Goal: Task Accomplishment & Management: Use online tool/utility

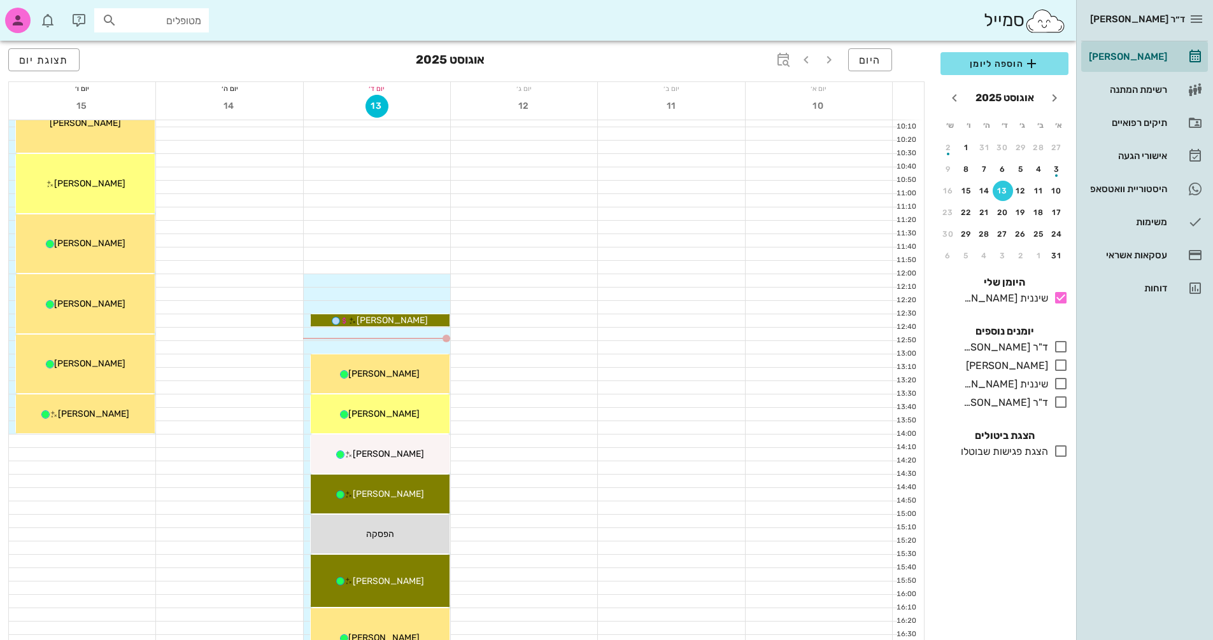
scroll to position [157, 0]
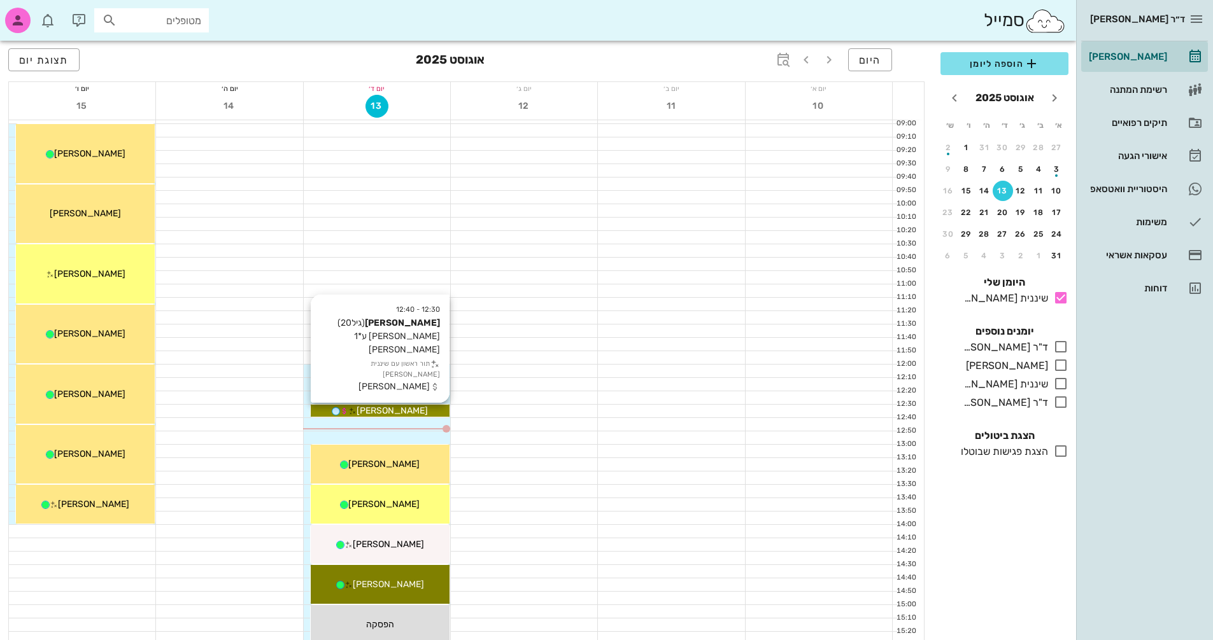
click at [407, 409] on span "[PERSON_NAME]" at bounding box center [391, 410] width 71 height 11
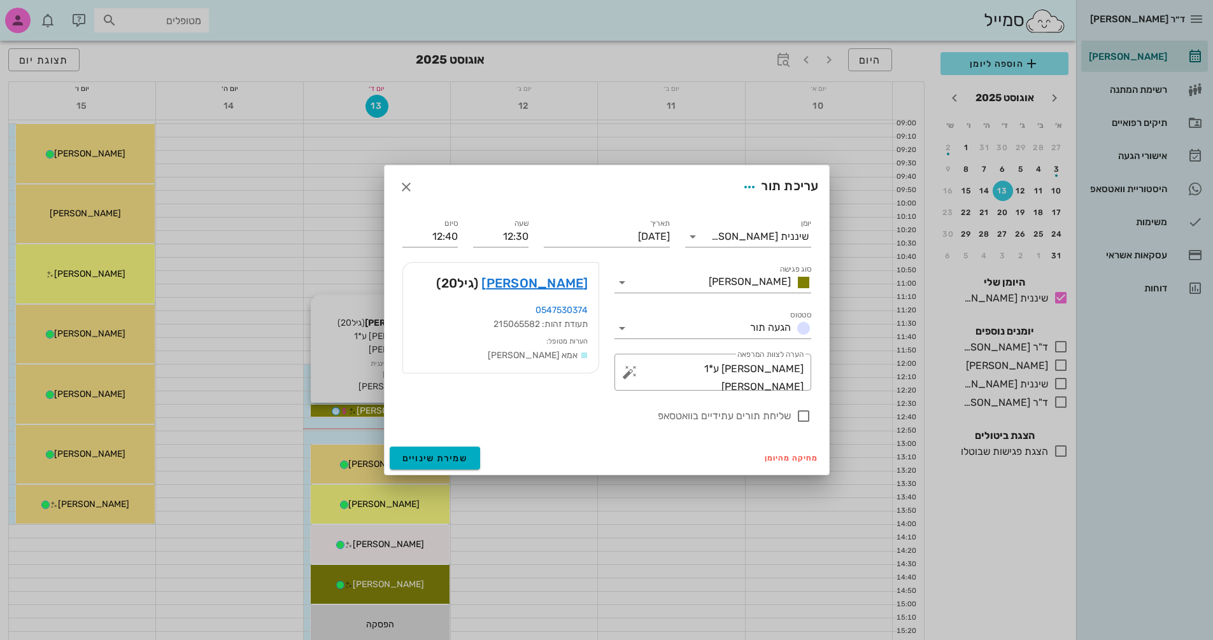
click at [407, 409] on div at bounding box center [606, 320] width 1213 height 640
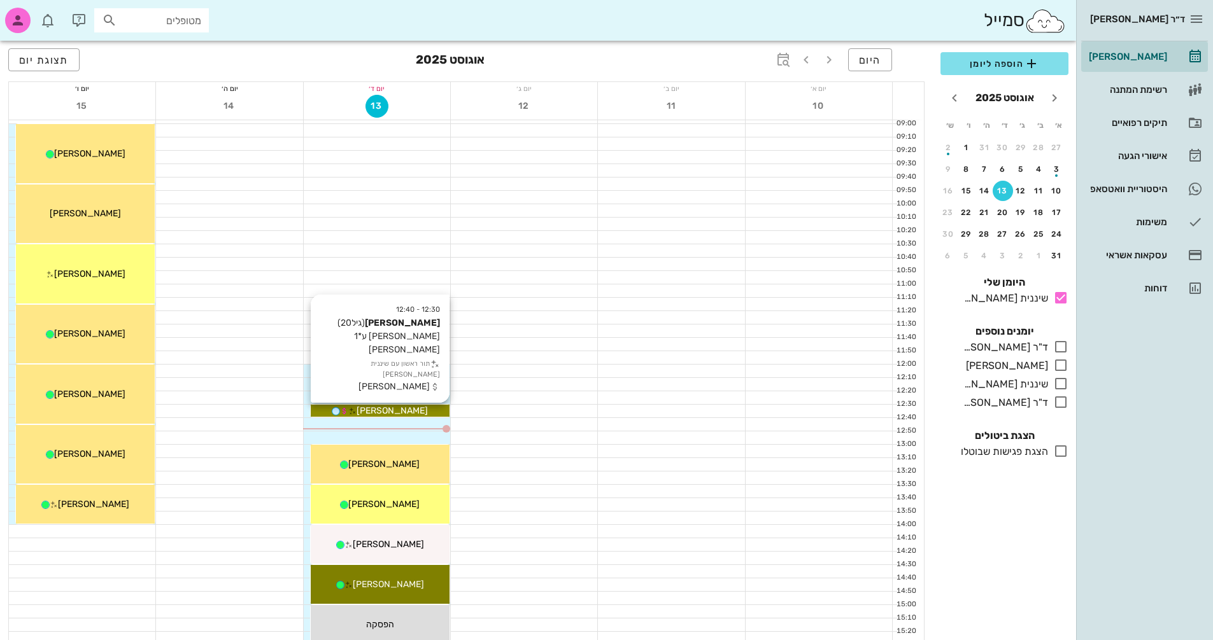
click at [407, 411] on span "[PERSON_NAME]" at bounding box center [391, 410] width 71 height 11
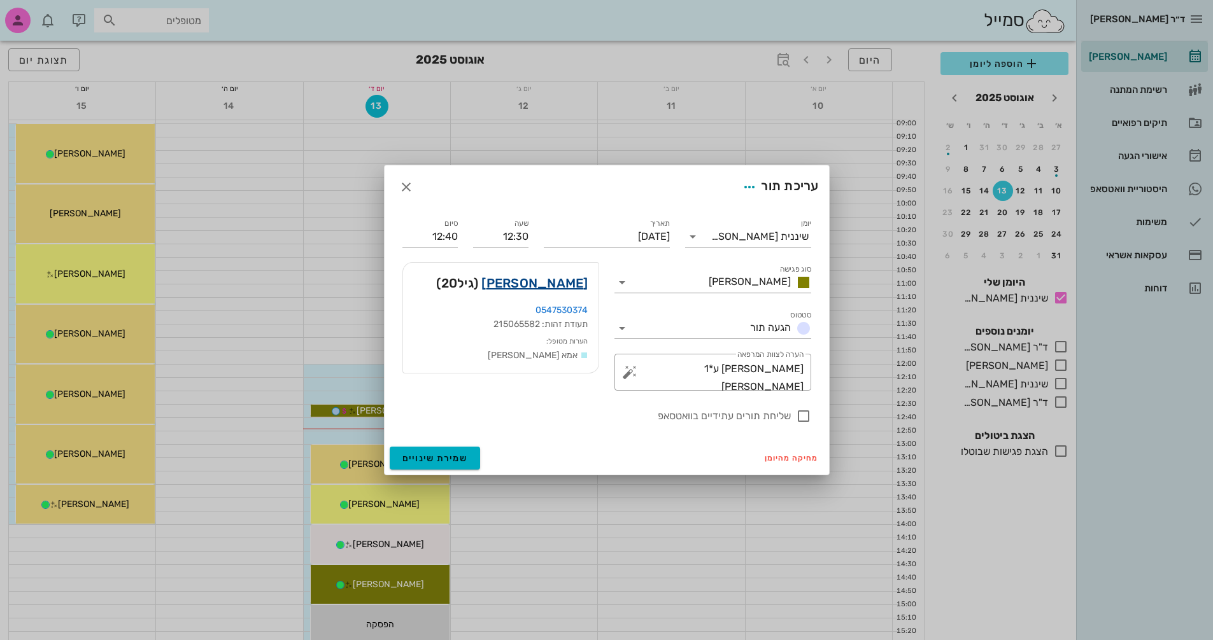
click at [552, 279] on link "[PERSON_NAME]" at bounding box center [534, 283] width 106 height 20
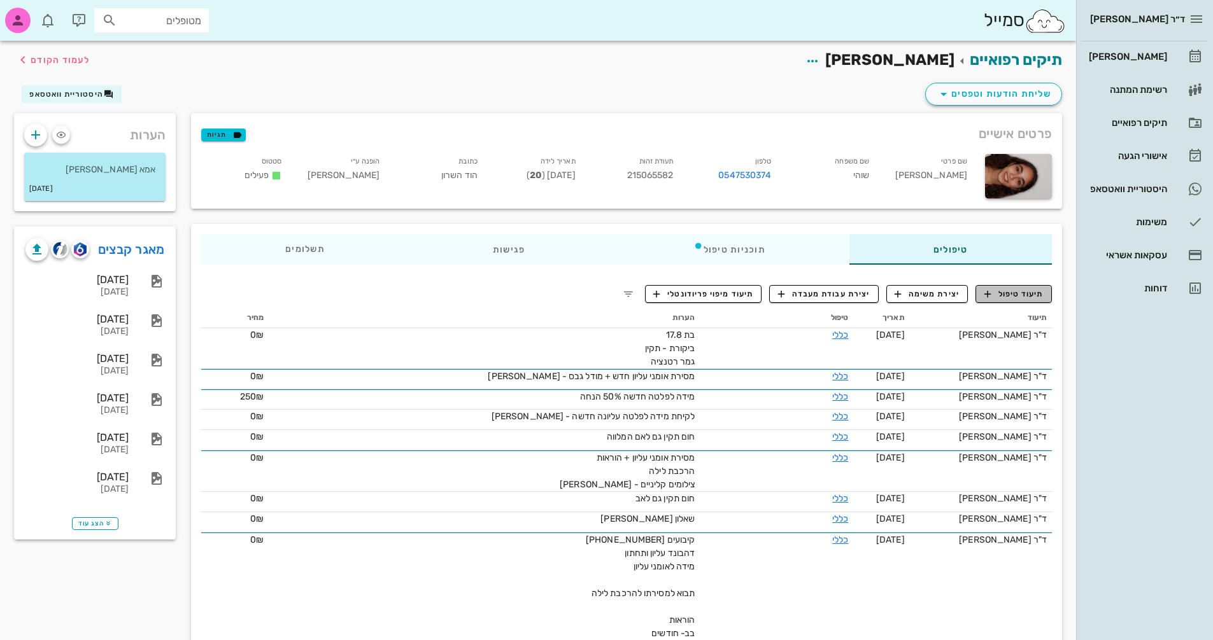
click at [1009, 292] on span "תיעוד טיפול" at bounding box center [1013, 293] width 59 height 11
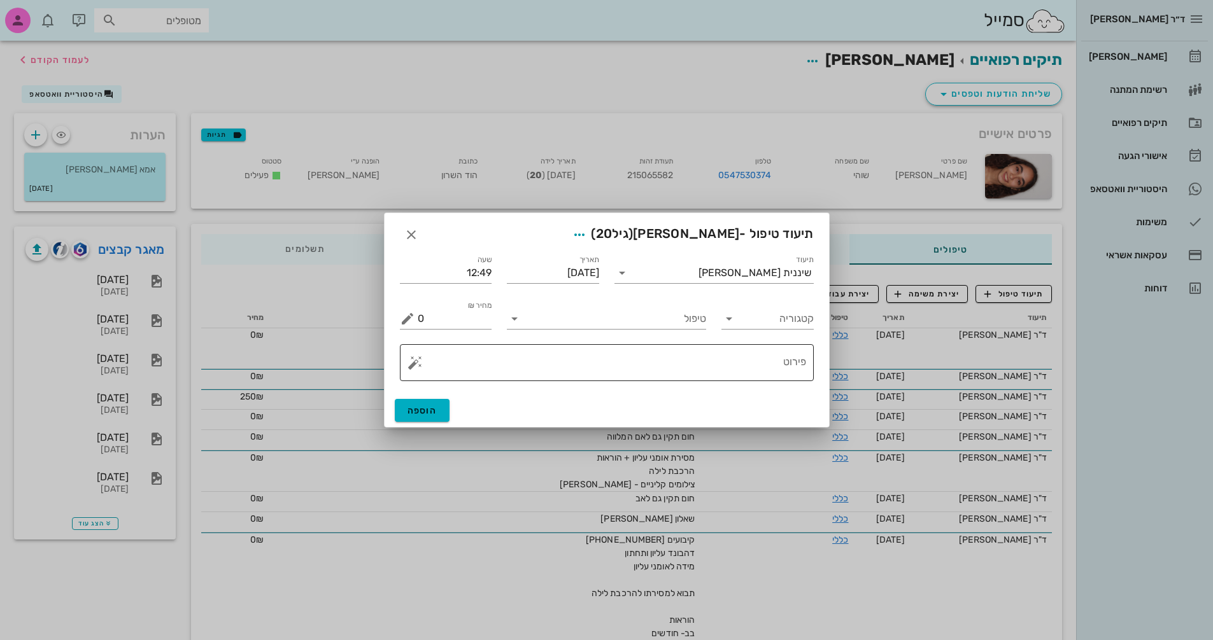
click at [719, 363] on textarea "פירוט" at bounding box center [612, 366] width 388 height 31
type textarea "x"
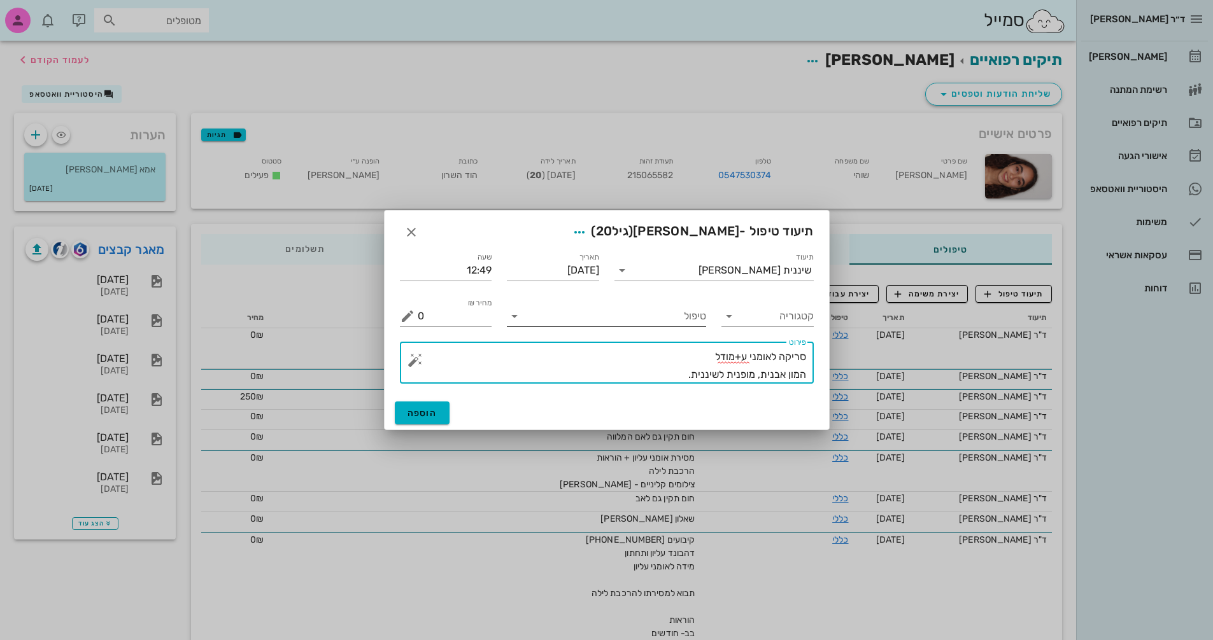
type textarea "סריקה לאומני ע+מודל המון אבנית, מופנית לשיננית."
click at [515, 319] on icon at bounding box center [514, 316] width 15 height 15
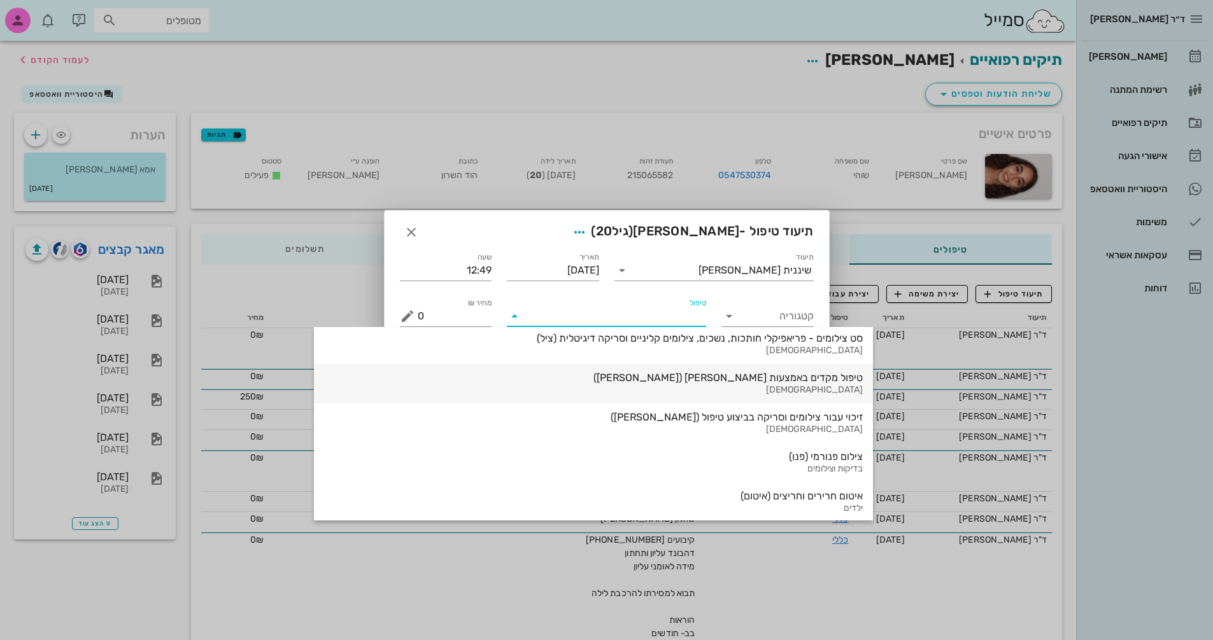
scroll to position [1328, 0]
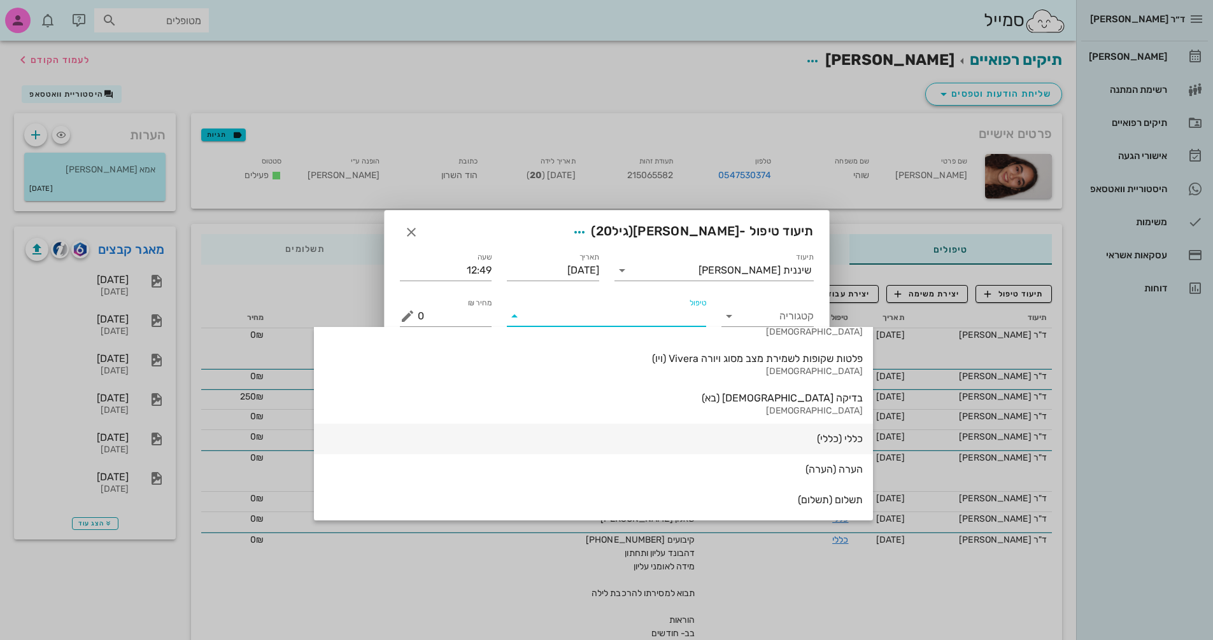
click at [686, 435] on div "כללי (כללי)" at bounding box center [593, 439] width 538 height 12
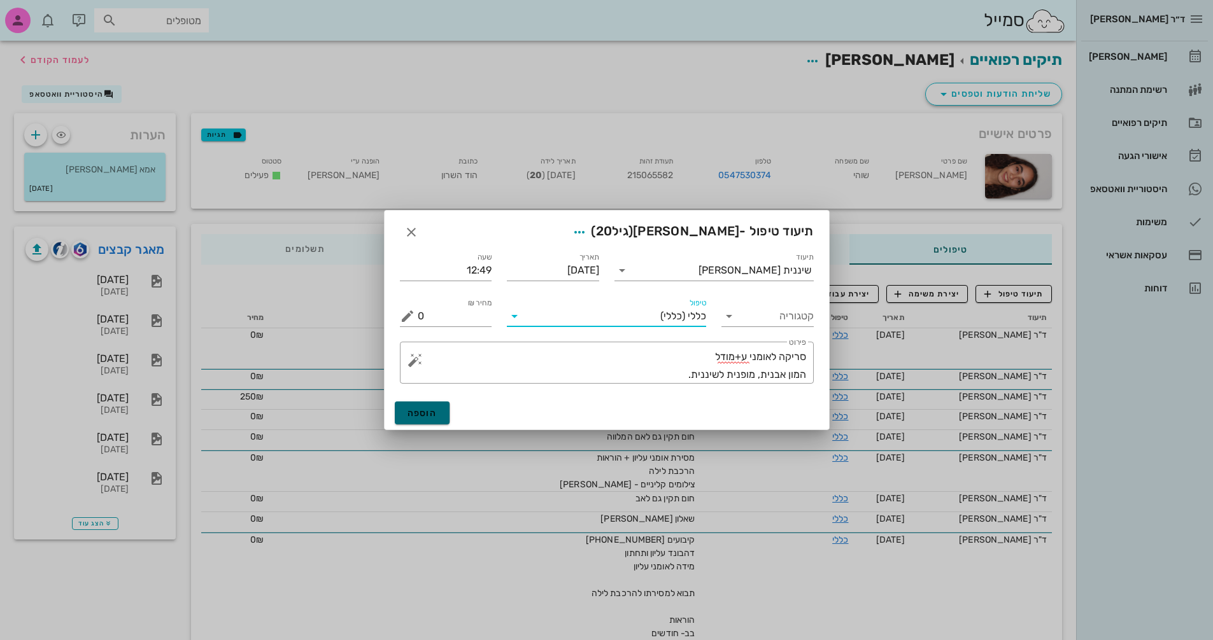
click at [418, 415] on span "הוספה" at bounding box center [422, 413] width 30 height 11
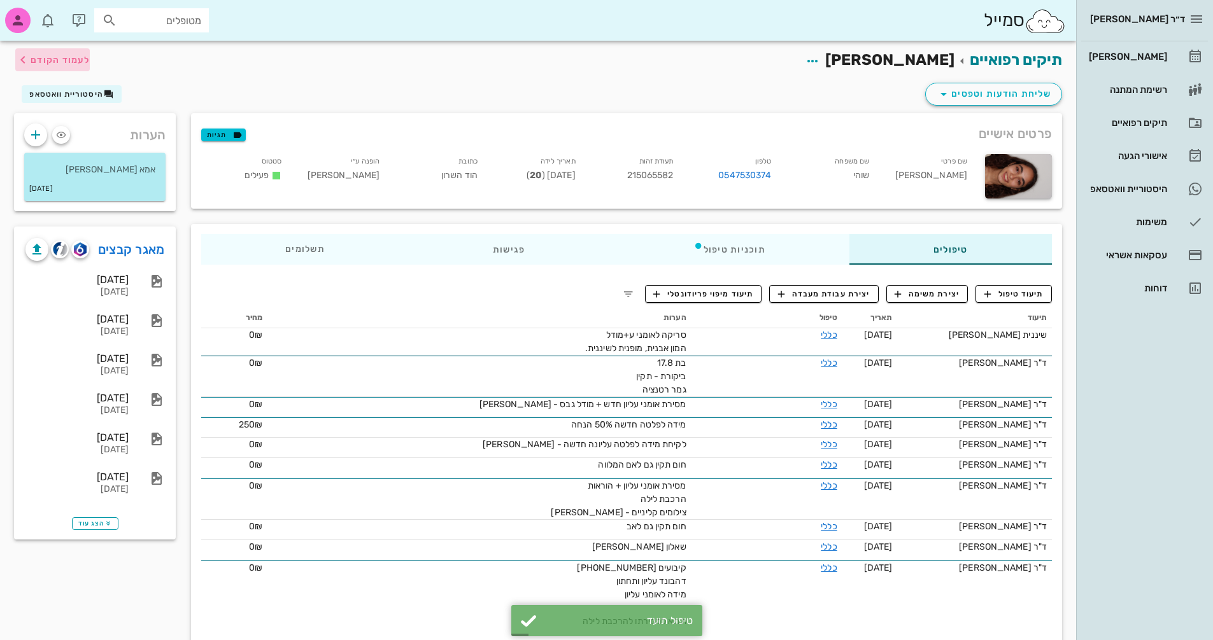
click at [40, 56] on span "לעמוד הקודם" at bounding box center [60, 60] width 59 height 11
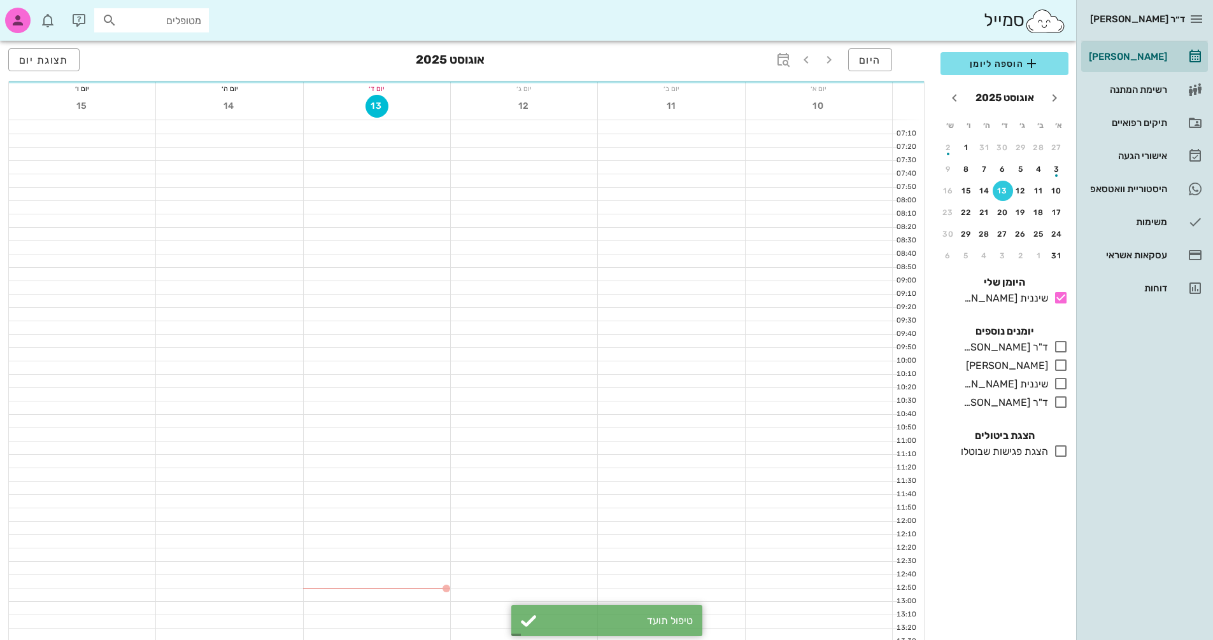
scroll to position [157, 0]
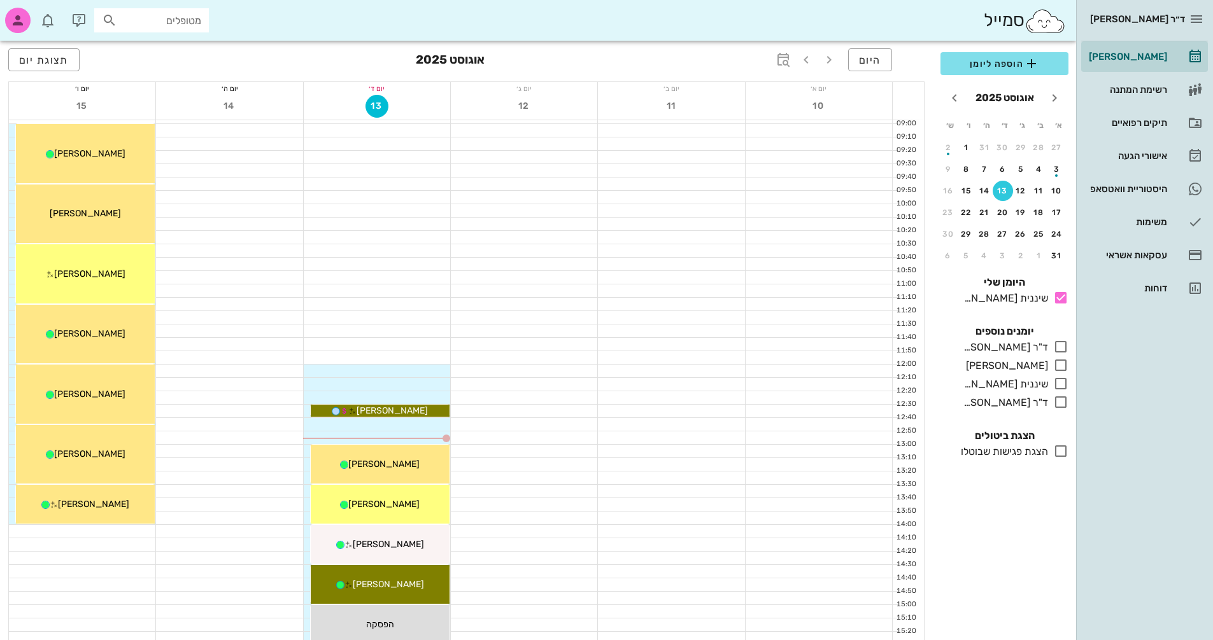
click at [687, 432] on div at bounding box center [671, 438] width 146 height 13
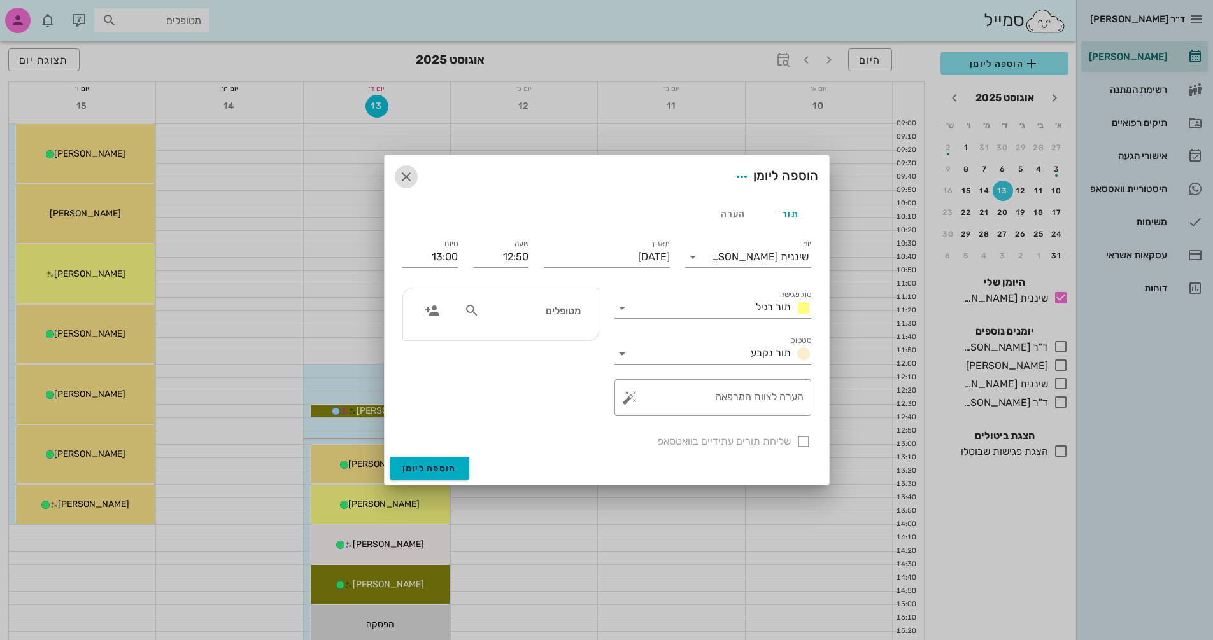
click at [404, 177] on icon "button" at bounding box center [405, 176] width 15 height 15
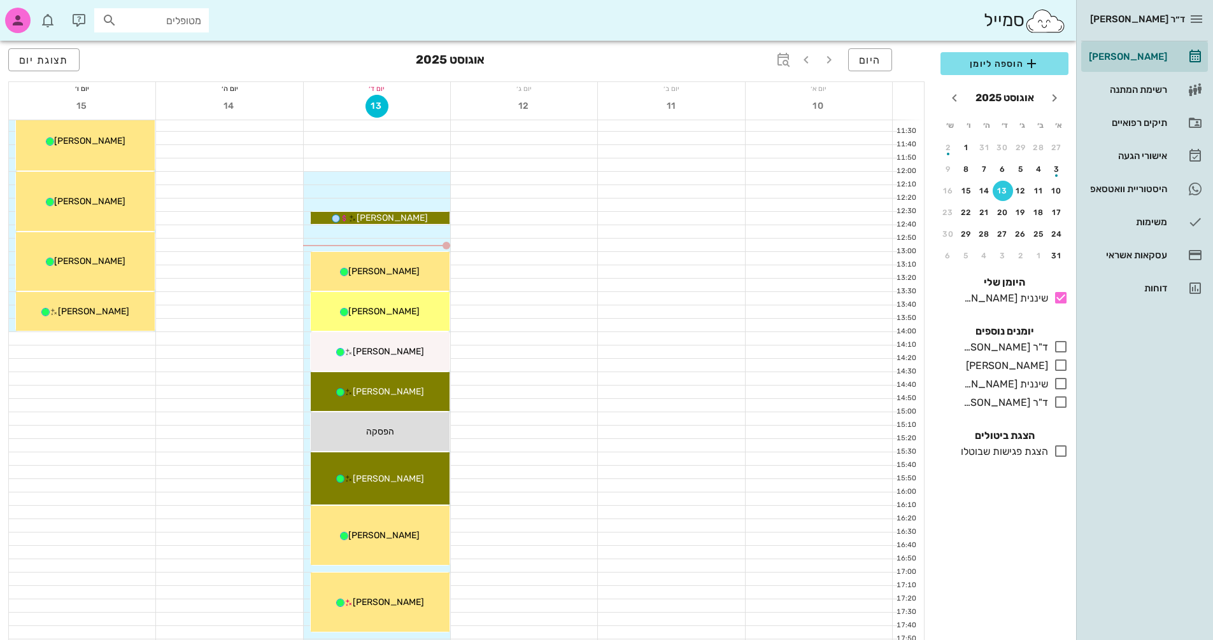
scroll to position [348, 0]
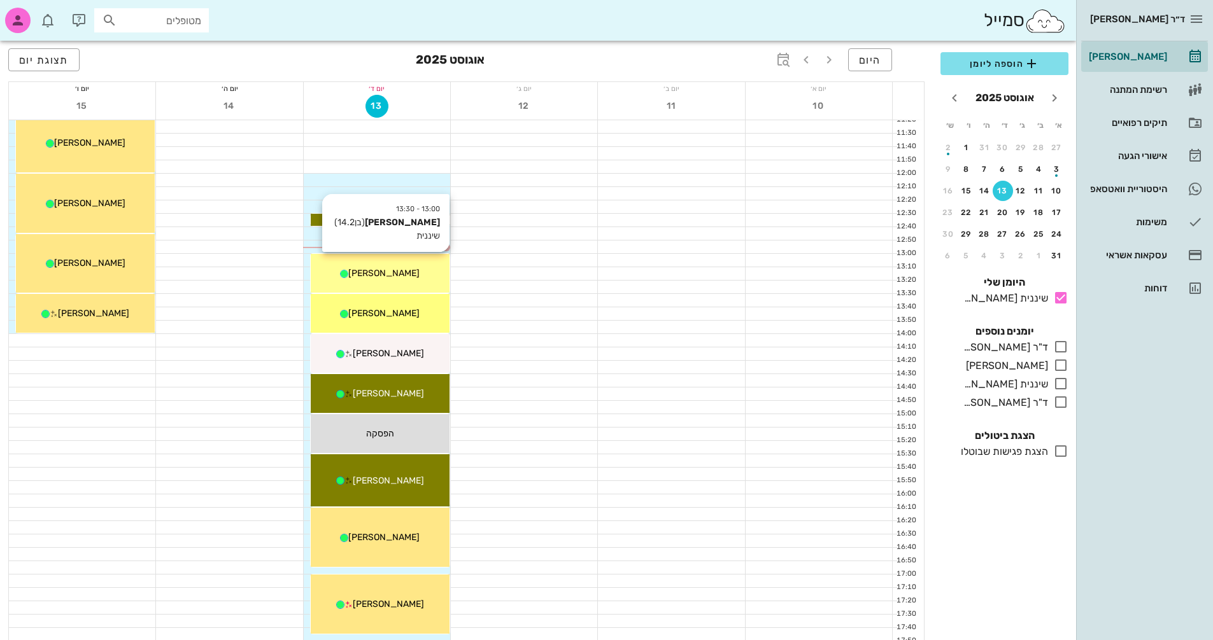
click at [418, 278] on div "[PERSON_NAME]" at bounding box center [380, 273] width 139 height 13
click at [435, 284] on div "13:00 - 13:30 [PERSON_NAME] (בן 14.2 ) שיננית [PERSON_NAME]" at bounding box center [380, 273] width 139 height 39
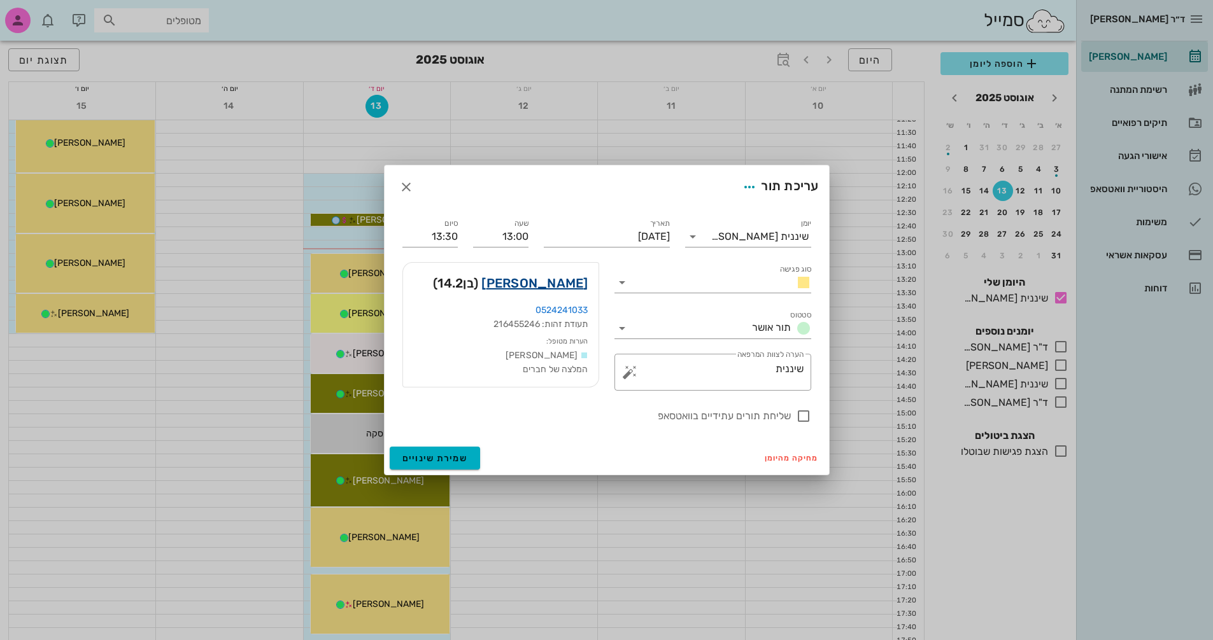
click at [544, 279] on link "[PERSON_NAME]" at bounding box center [534, 283] width 106 height 20
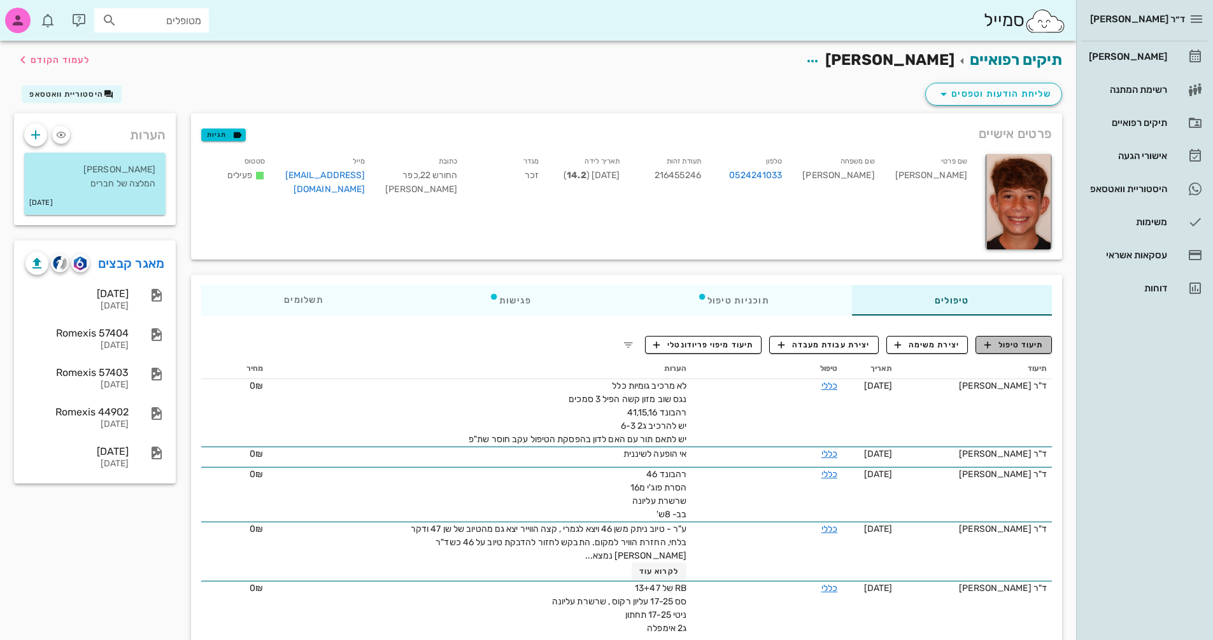
click at [1039, 348] on span "תיעוד טיפול" at bounding box center [1013, 344] width 59 height 11
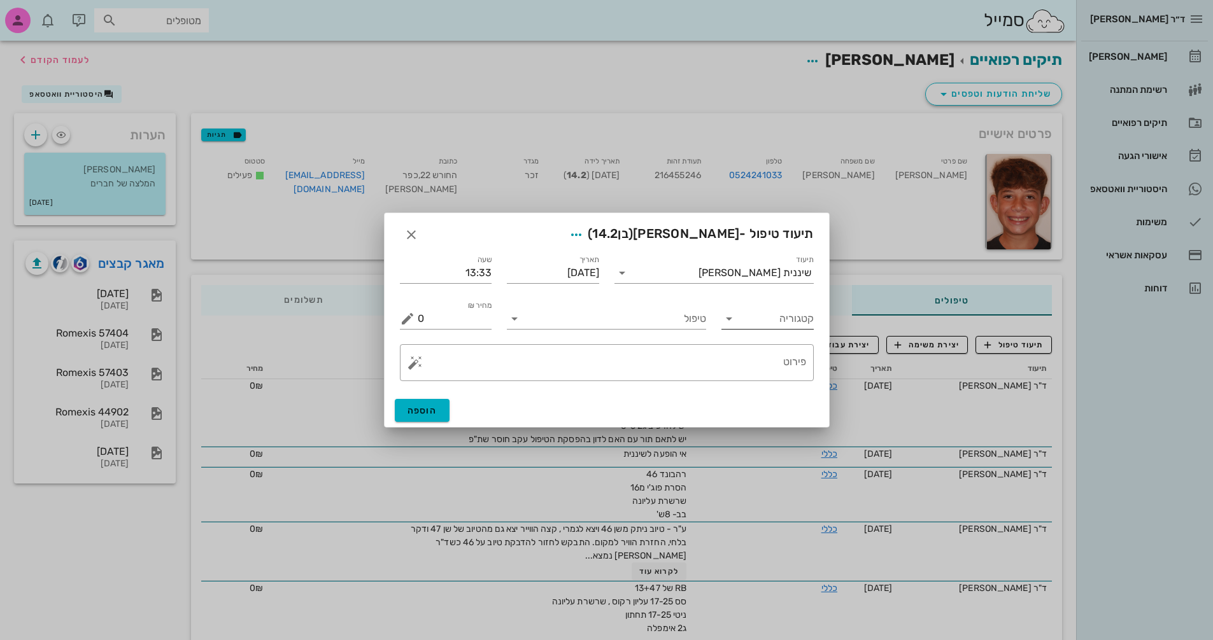
click at [726, 321] on icon at bounding box center [728, 318] width 15 height 15
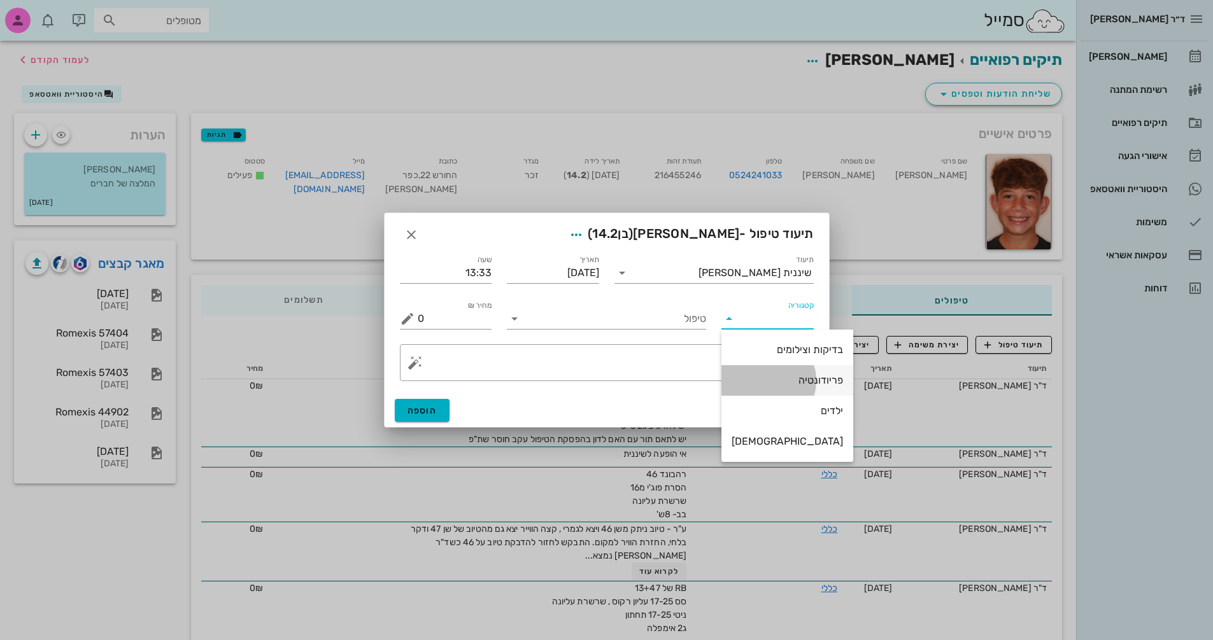
click at [789, 379] on div "פריודונטיה" at bounding box center [786, 380] width 111 height 12
type input "פריודונטיה"
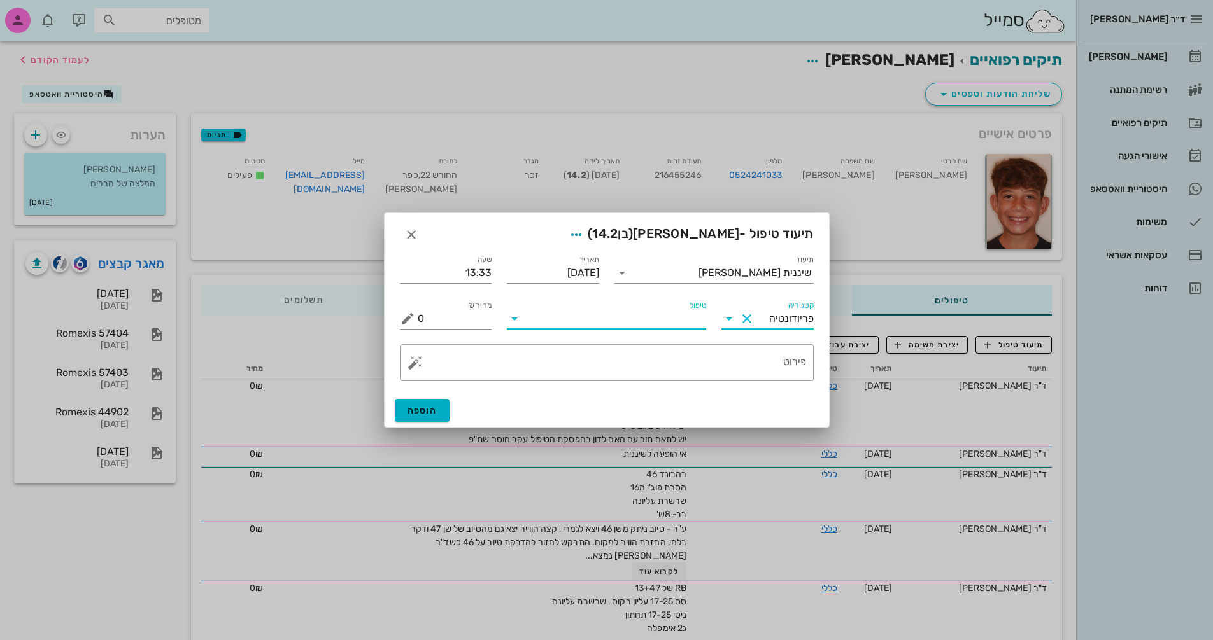
click at [594, 321] on input "טיפול" at bounding box center [614, 319] width 181 height 20
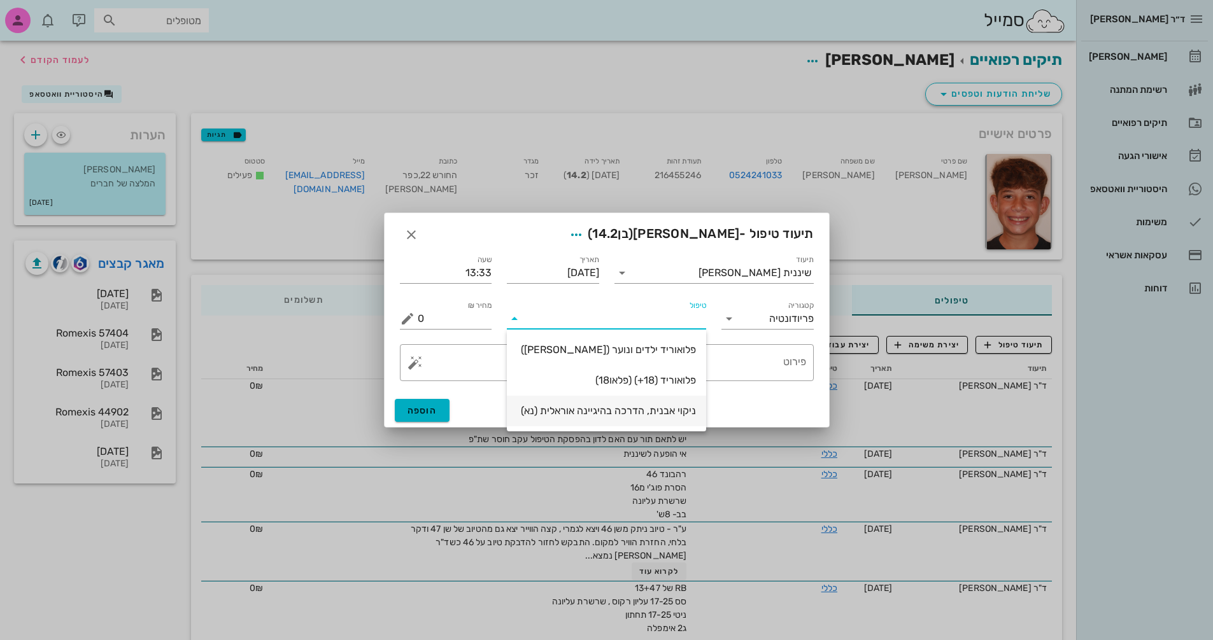
click at [685, 416] on div "ניקוי אבנית, הדרכה בהיגיינה אוראלית (נא)" at bounding box center [606, 411] width 179 height 12
type input "300"
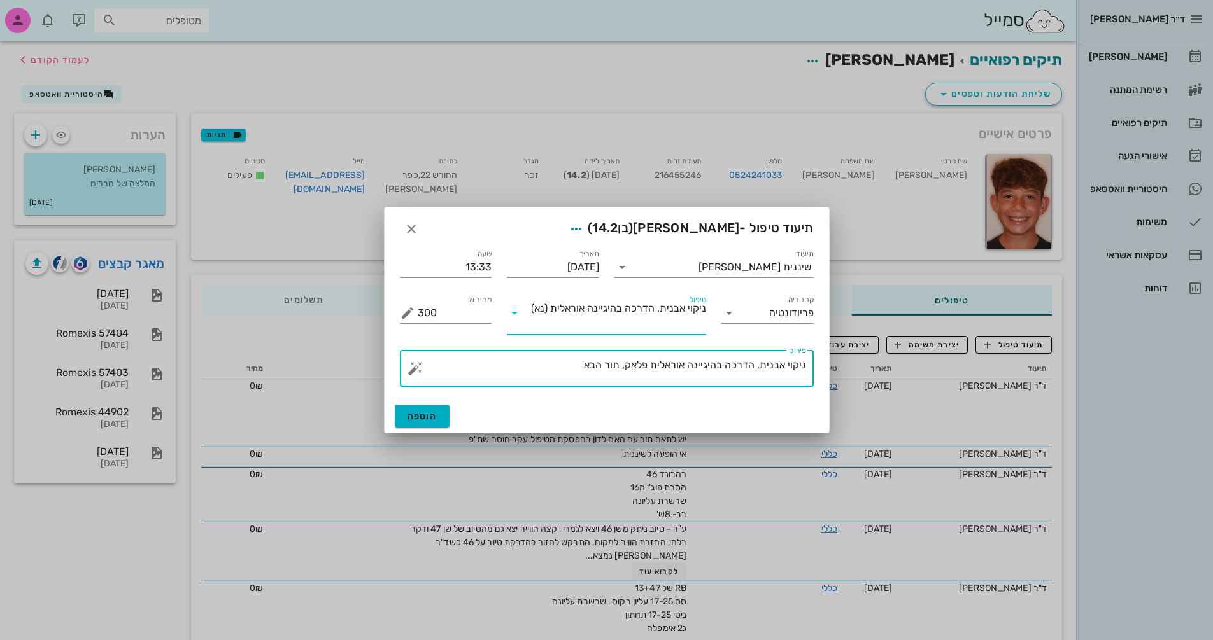
click at [548, 368] on textarea "ניקוי אבנית, הדרכה בהיגיינה אוראלית פלאק, תור הבא" at bounding box center [612, 371] width 388 height 31
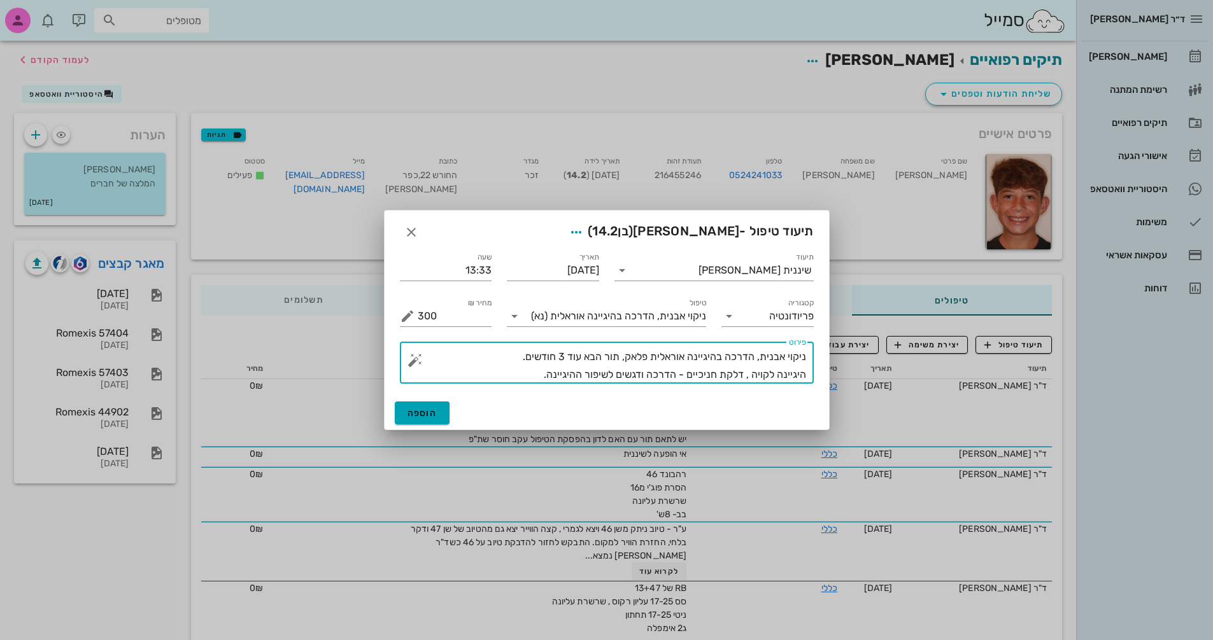
type textarea "ניקוי אבנית, הדרכה בהיגיינה אוראלית פלאק, תור הבא עוד 3 חודשים. היגיינה לקויה ,…"
click at [416, 418] on span "הוספה" at bounding box center [422, 413] width 30 height 11
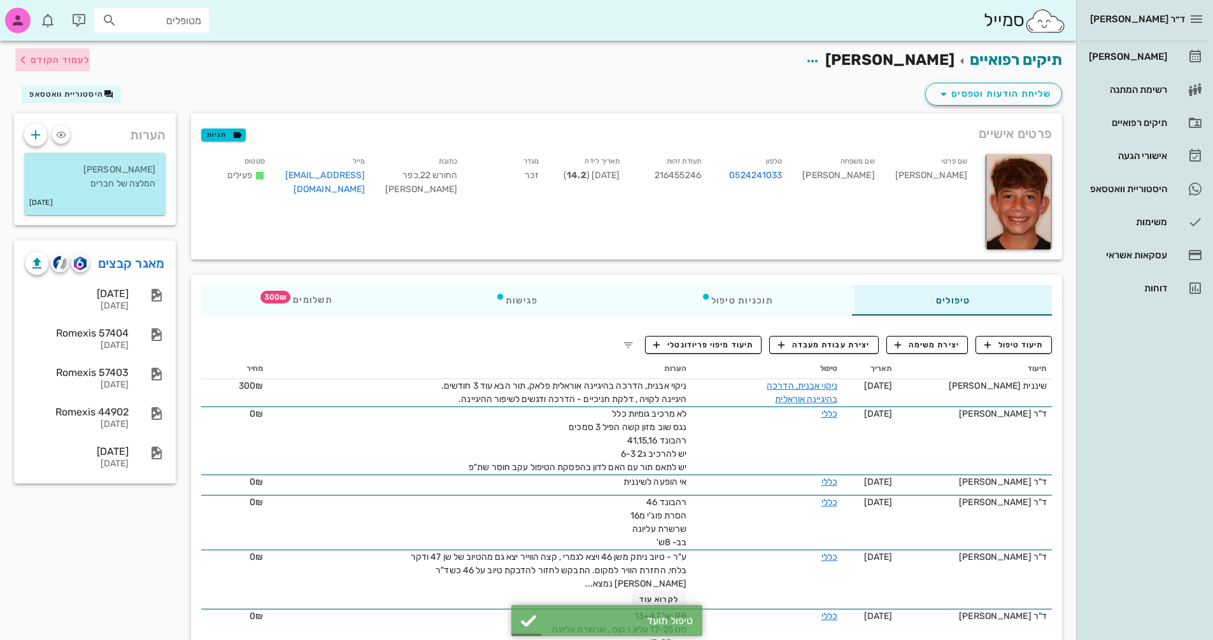
click at [56, 61] on span "לעמוד הקודם" at bounding box center [60, 60] width 59 height 11
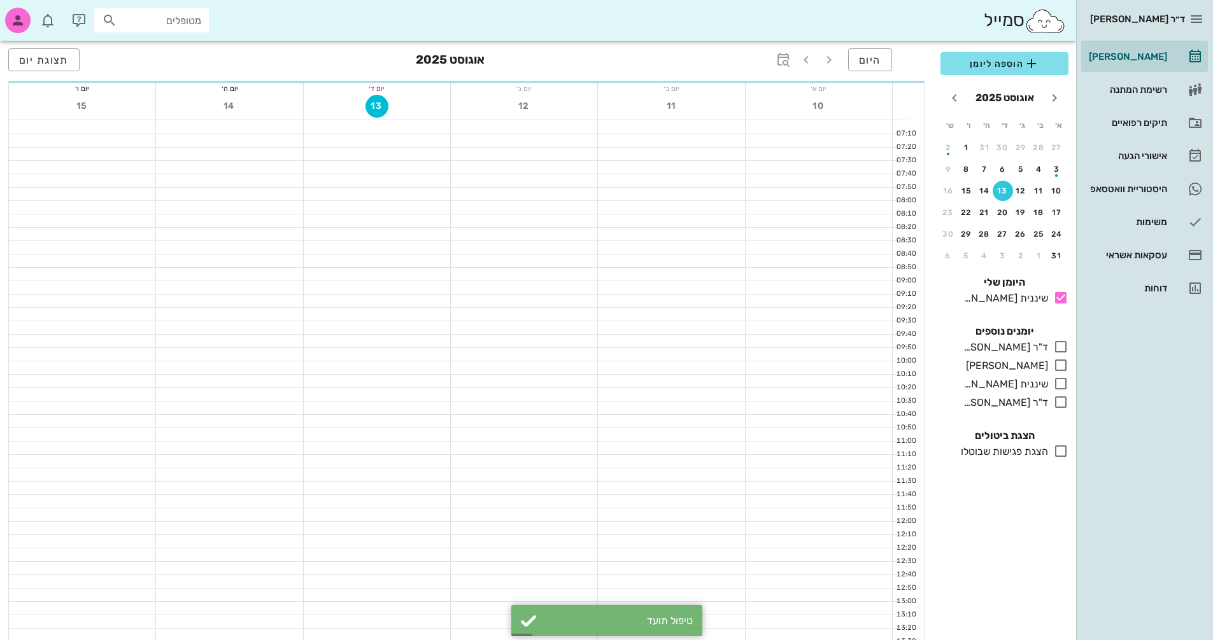
scroll to position [348, 0]
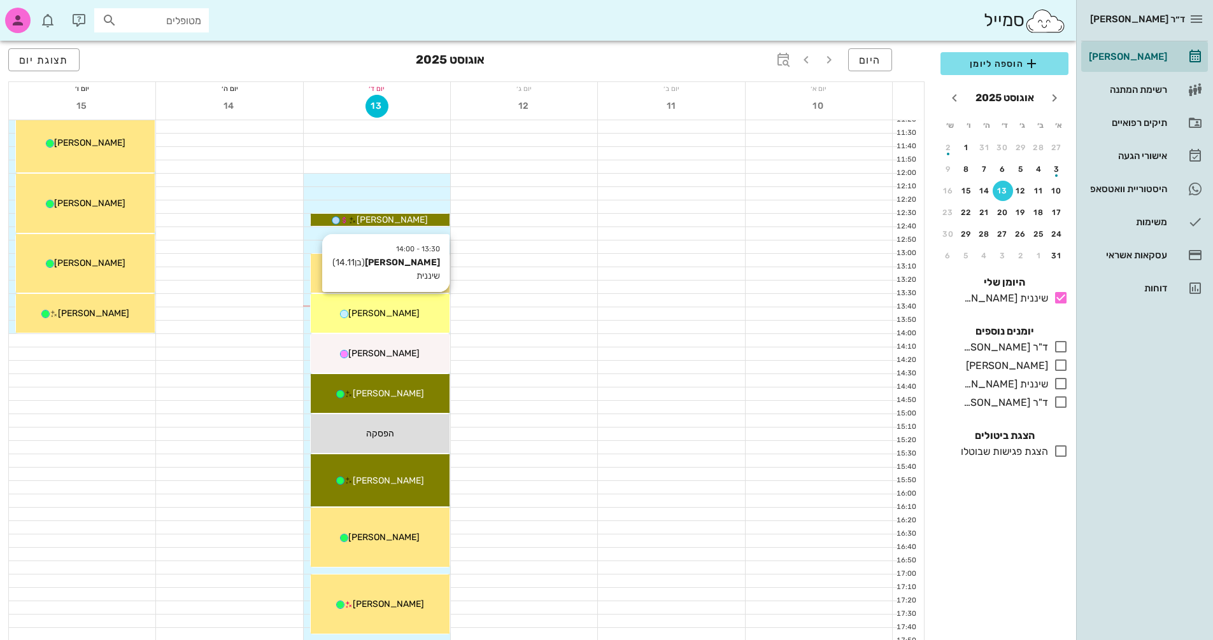
click at [408, 311] on span "[PERSON_NAME]" at bounding box center [383, 313] width 71 height 11
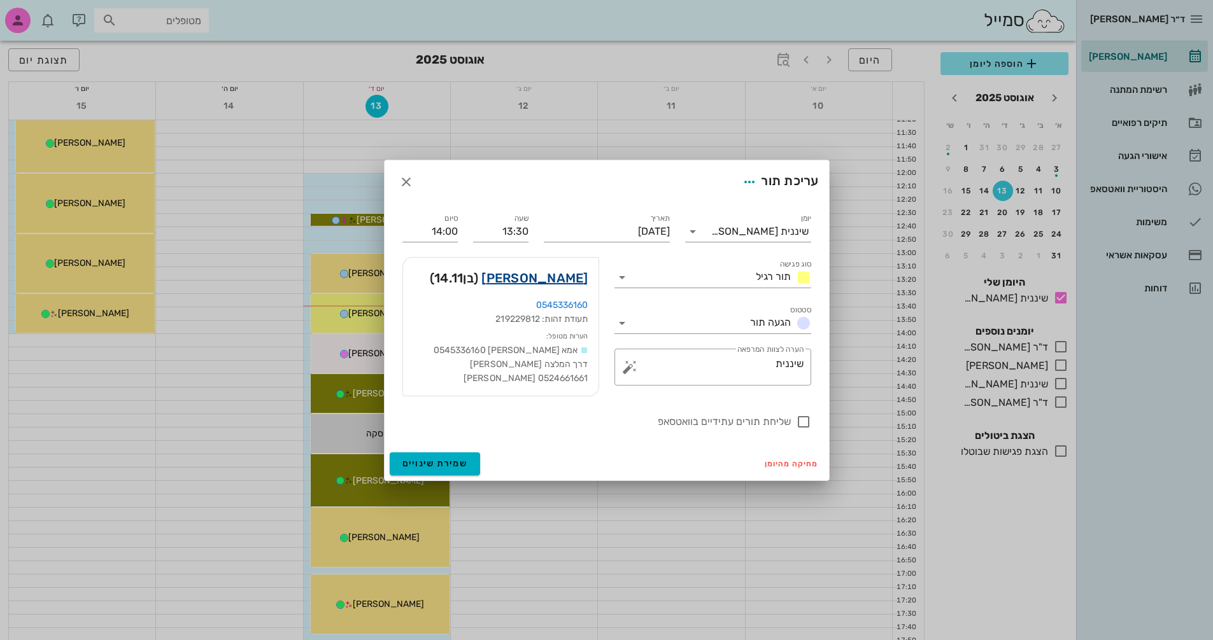
click at [524, 279] on link "[PERSON_NAME]" at bounding box center [534, 278] width 106 height 20
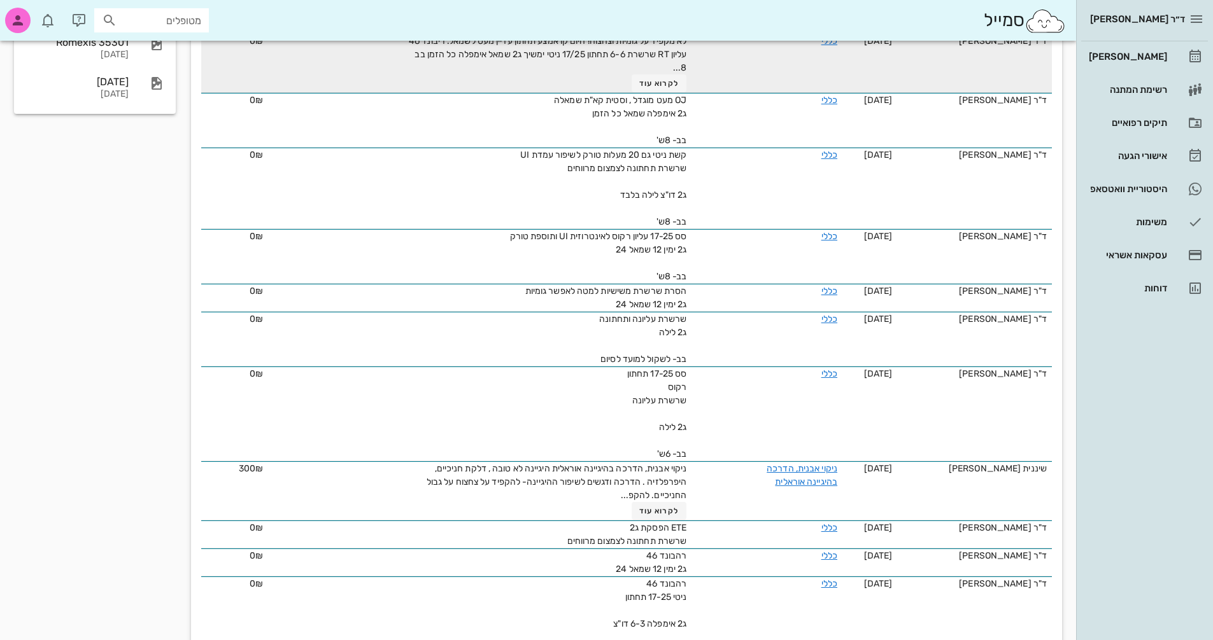
scroll to position [573, 0]
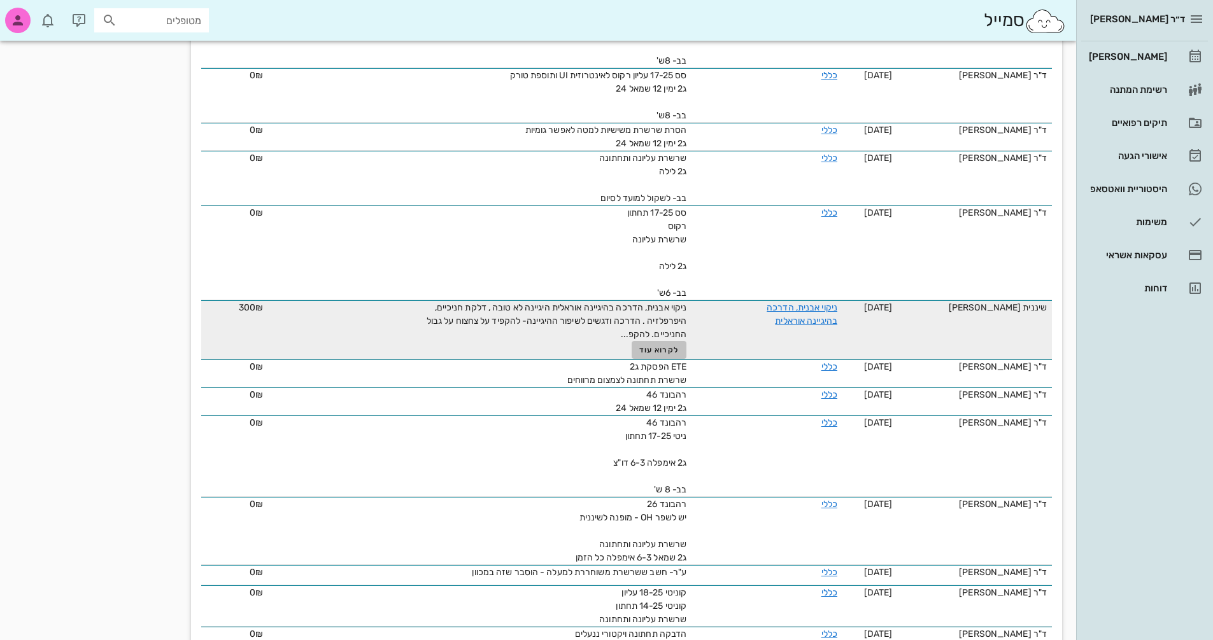
click at [666, 349] on span "לקרוא עוד" at bounding box center [658, 350] width 39 height 9
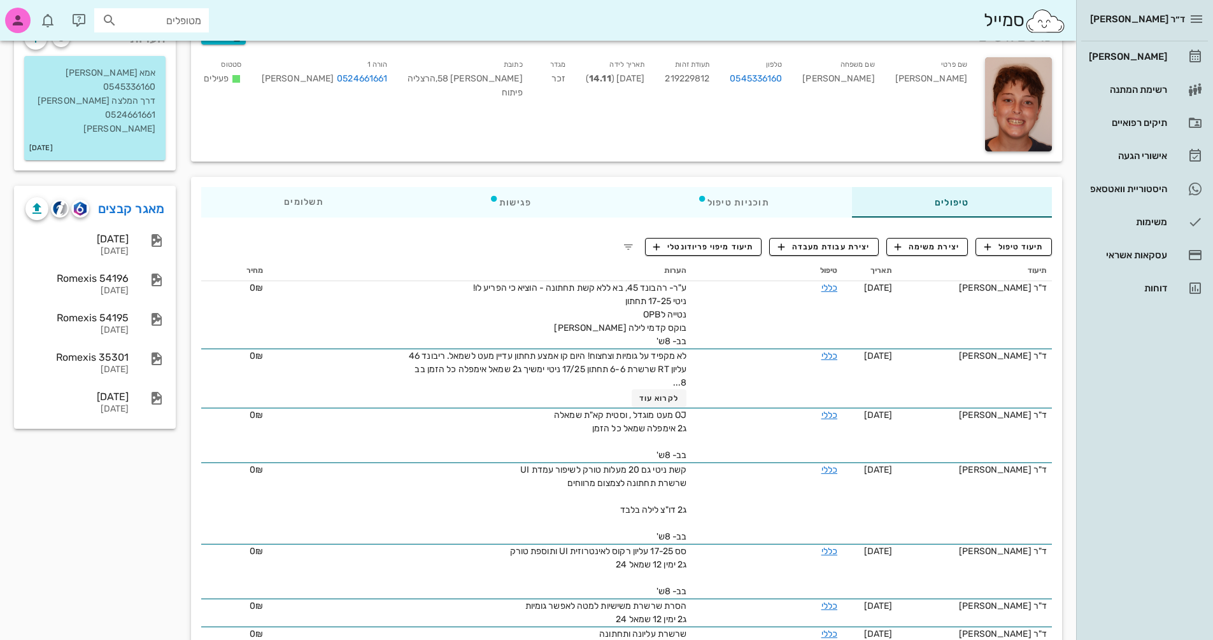
scroll to position [0, 0]
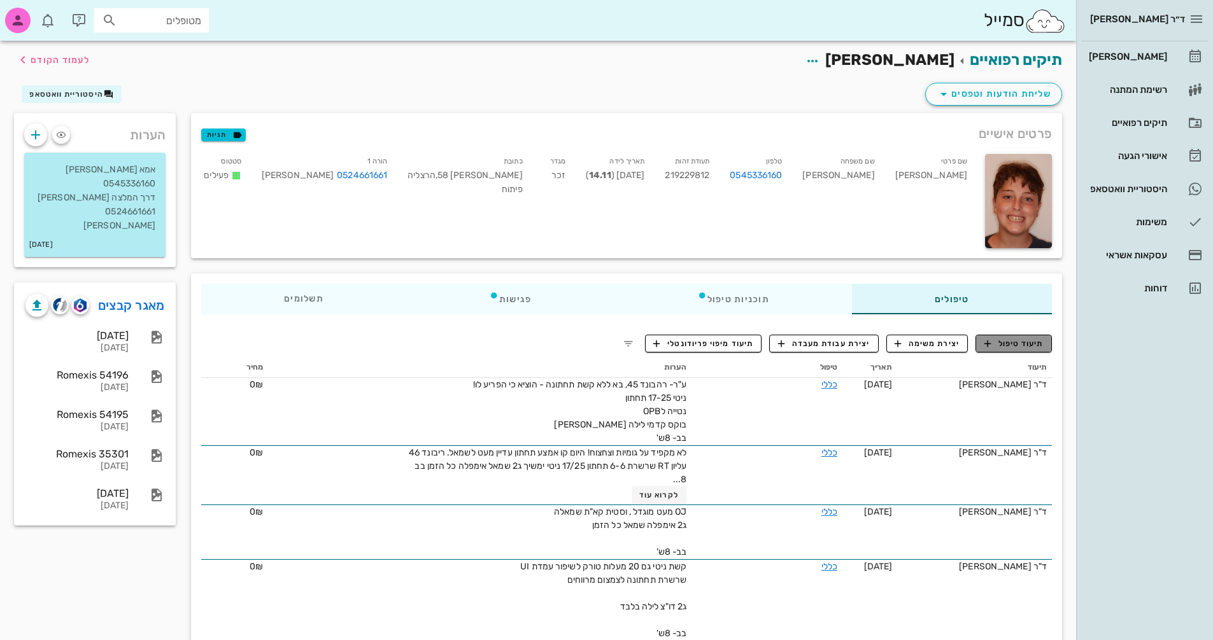
click at [1011, 351] on button "תיעוד טיפול" at bounding box center [1013, 344] width 76 height 18
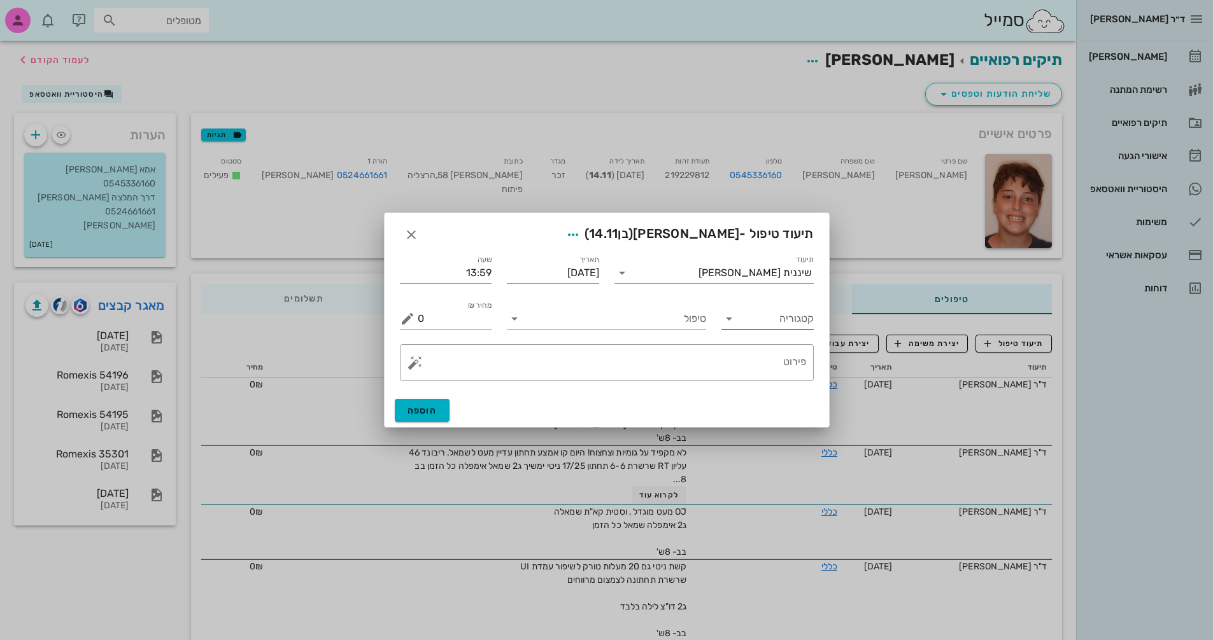
click at [730, 320] on icon at bounding box center [728, 318] width 15 height 15
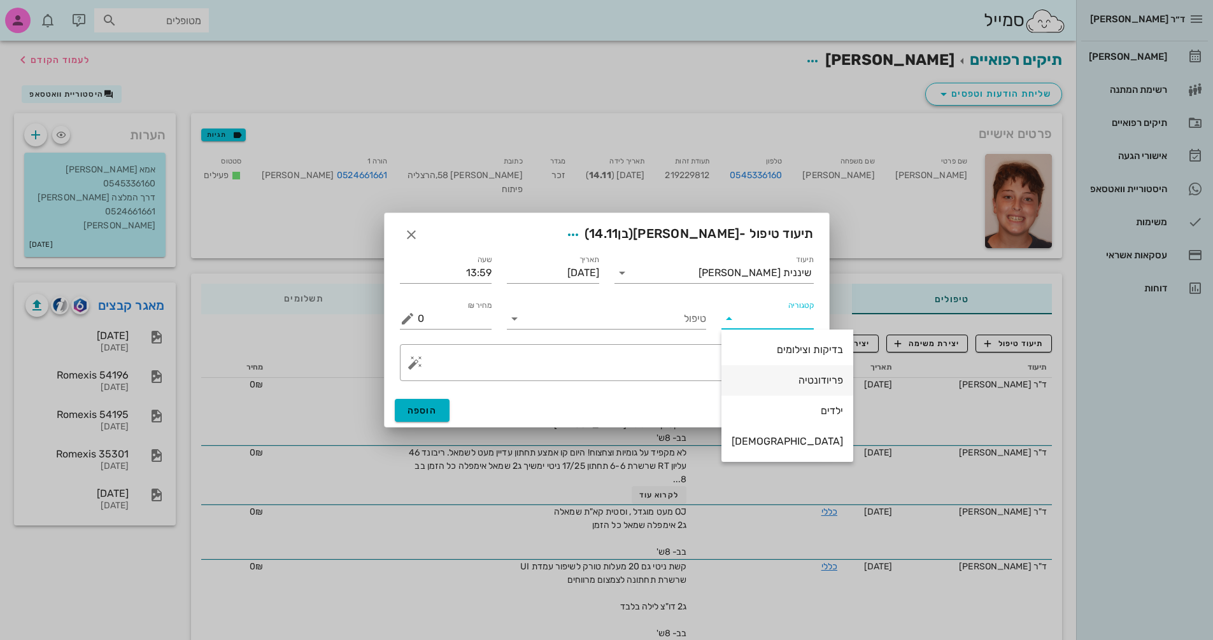
click at [787, 386] on div "פריודונטיה" at bounding box center [786, 380] width 111 height 12
type input "פריודונטיה"
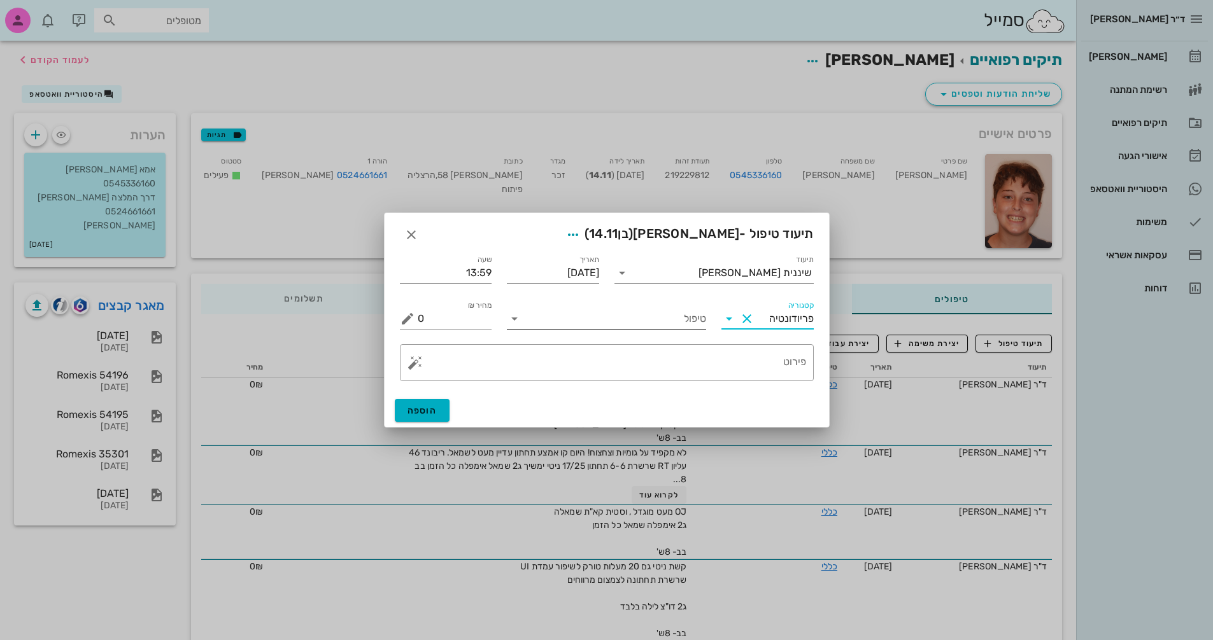
click at [515, 321] on icon at bounding box center [514, 318] width 15 height 15
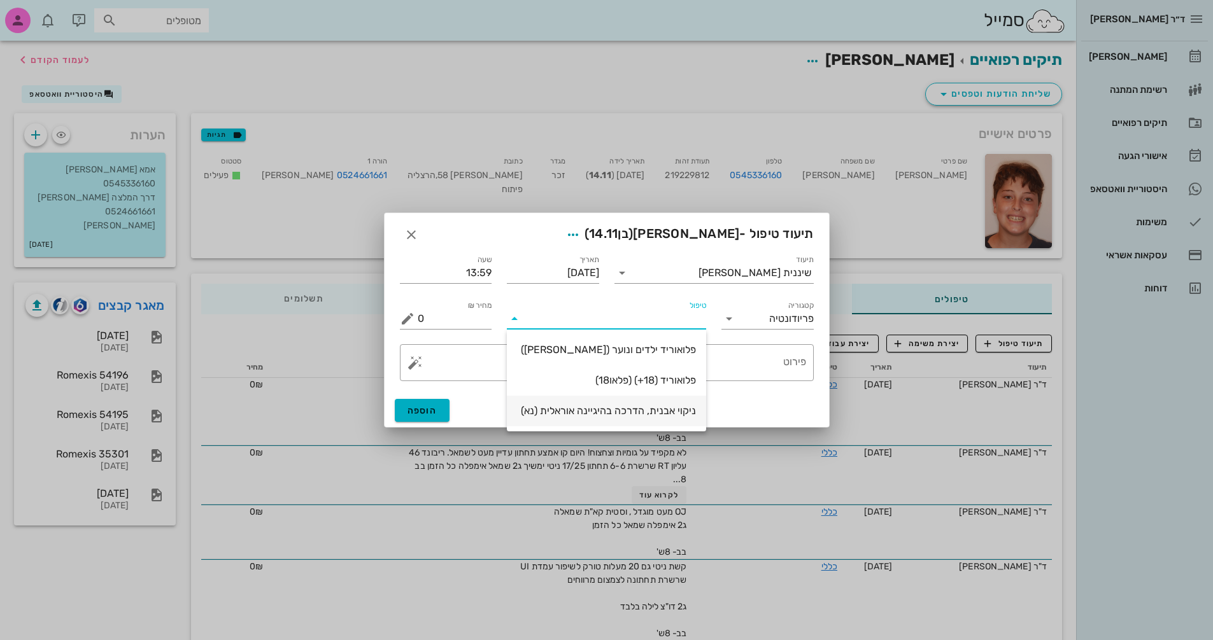
click at [636, 411] on div "ניקוי אבנית, הדרכה בהיגיינה אוראלית (נא)" at bounding box center [606, 411] width 179 height 12
type input "300"
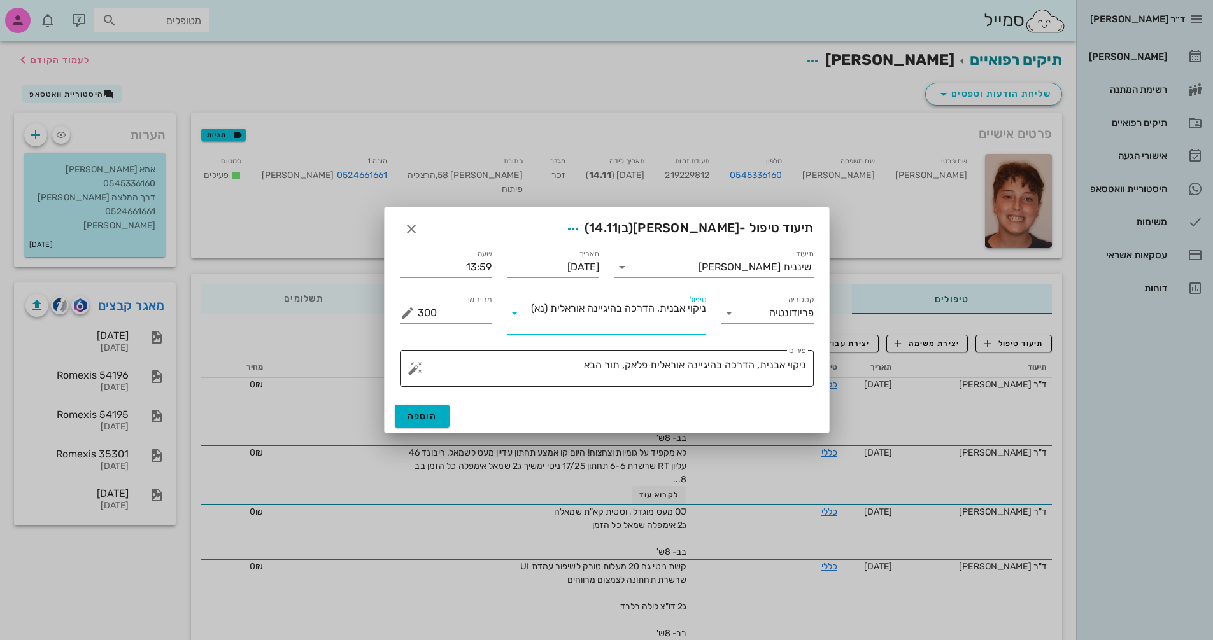
click at [570, 365] on textarea "ניקוי אבנית, הדרכה בהיגיינה אוראלית פלאק, תור הבא" at bounding box center [612, 371] width 388 height 31
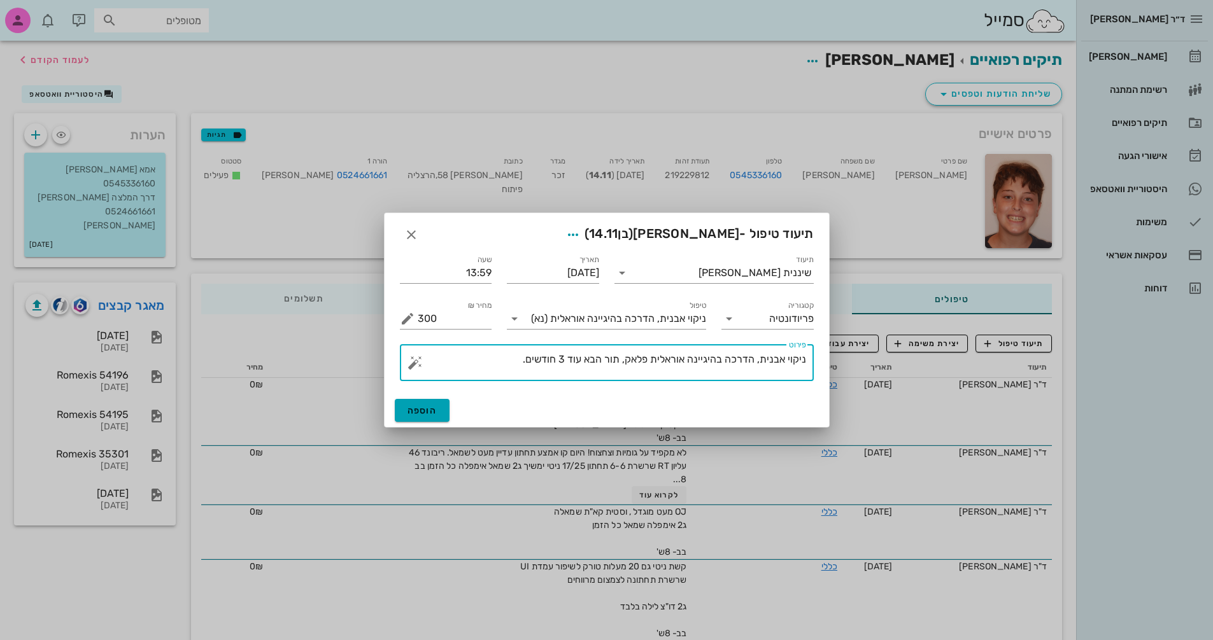
type textarea "ניקוי אבנית, הדרכה בהיגיינה אוראלית פלאק, תור הבא עוד 3 חודשים."
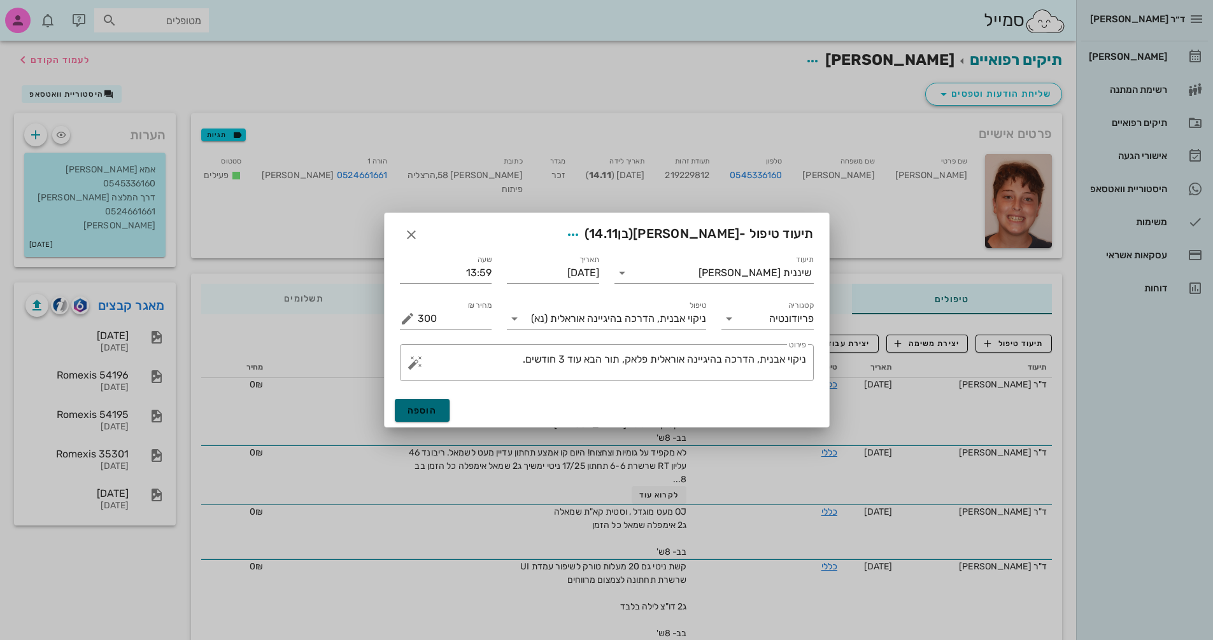
click at [428, 416] on span "הוספה" at bounding box center [422, 410] width 30 height 11
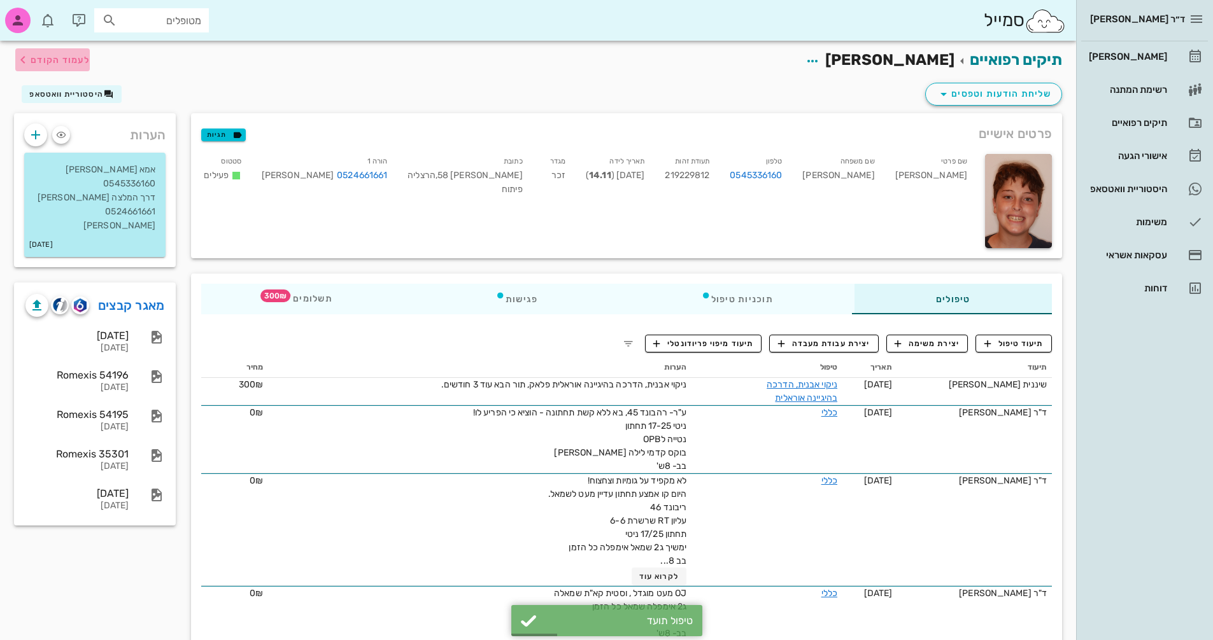
click at [67, 59] on span "לעמוד הקודם" at bounding box center [60, 60] width 59 height 11
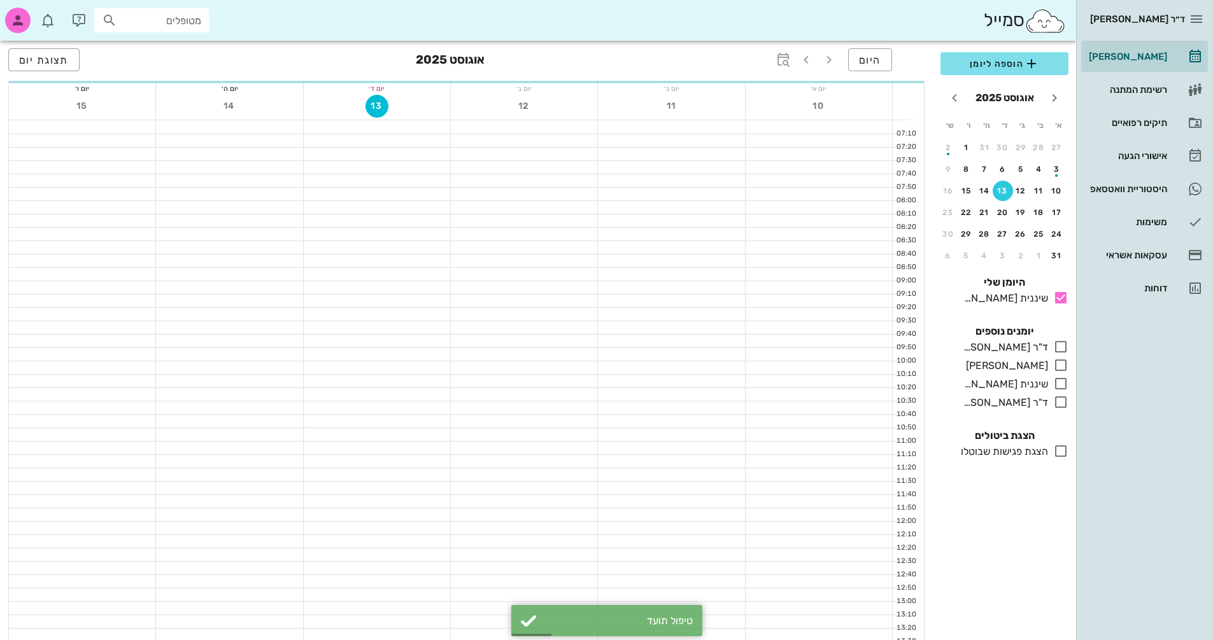
scroll to position [348, 0]
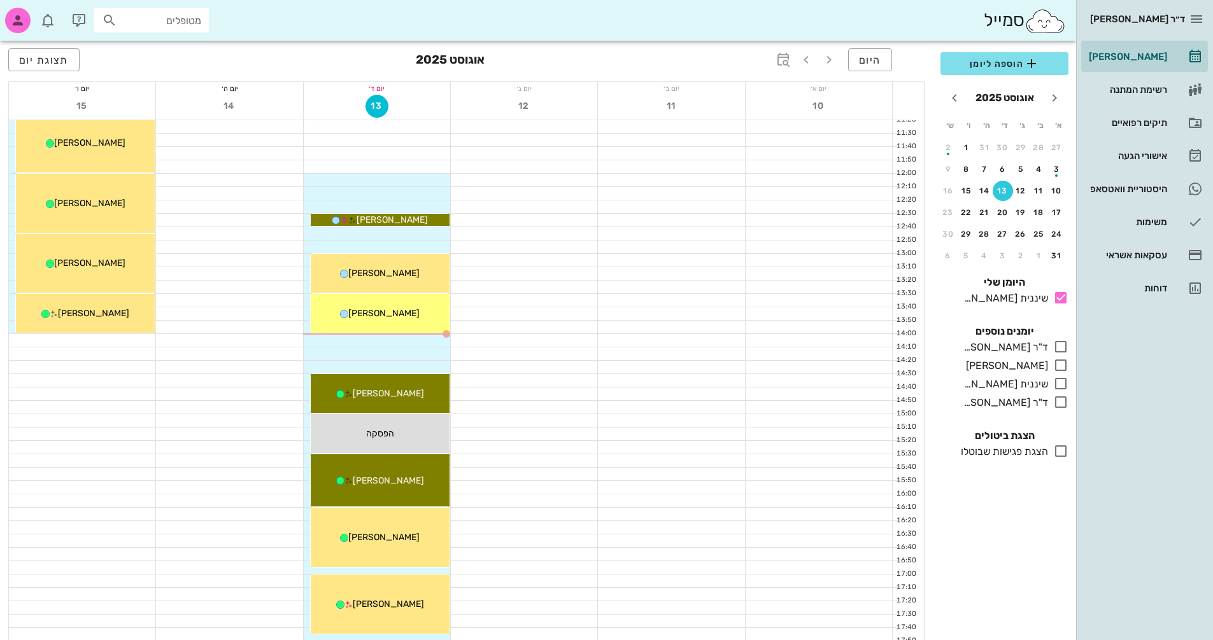
click at [1061, 453] on icon at bounding box center [1060, 451] width 15 height 15
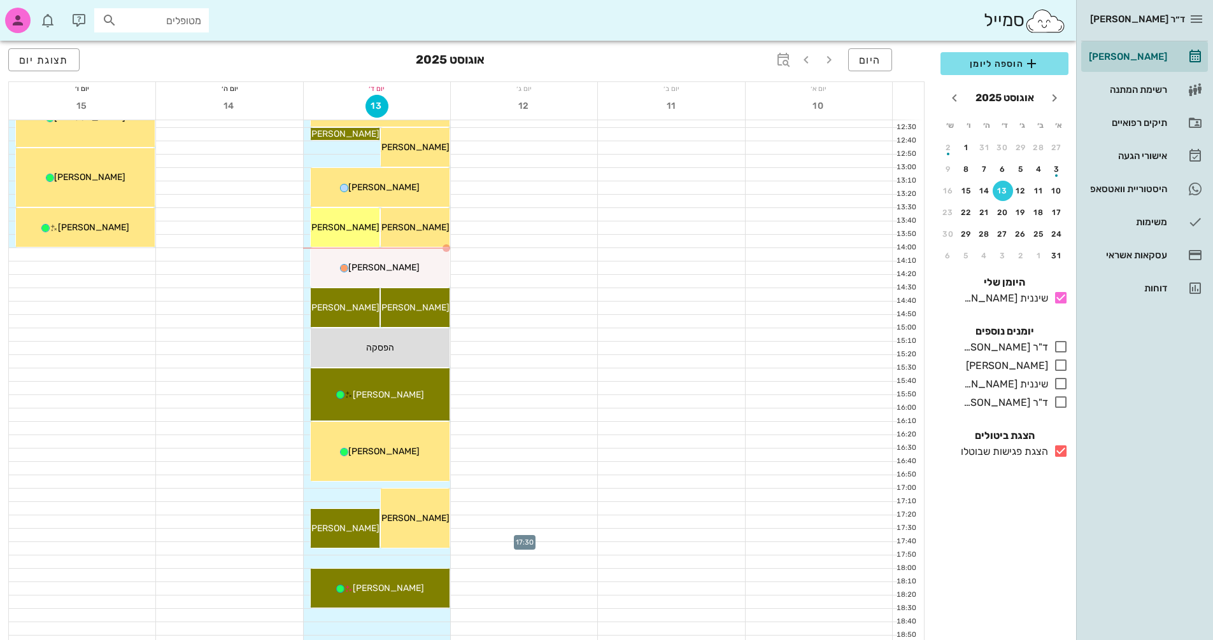
scroll to position [412, 0]
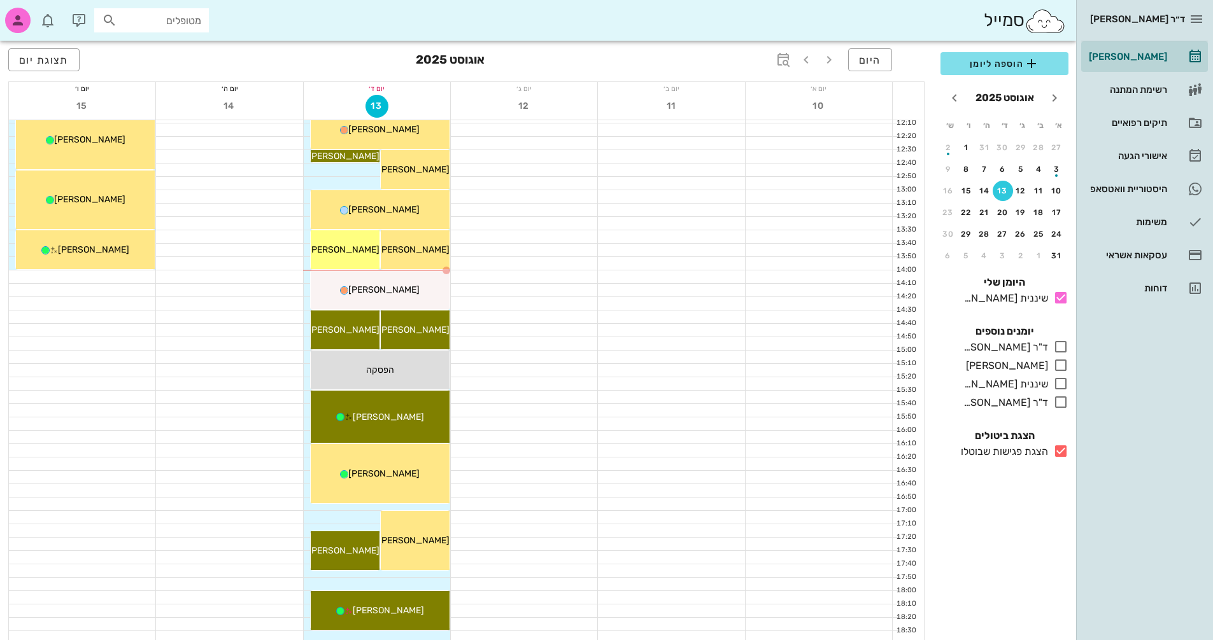
click at [1062, 454] on icon at bounding box center [1060, 451] width 15 height 15
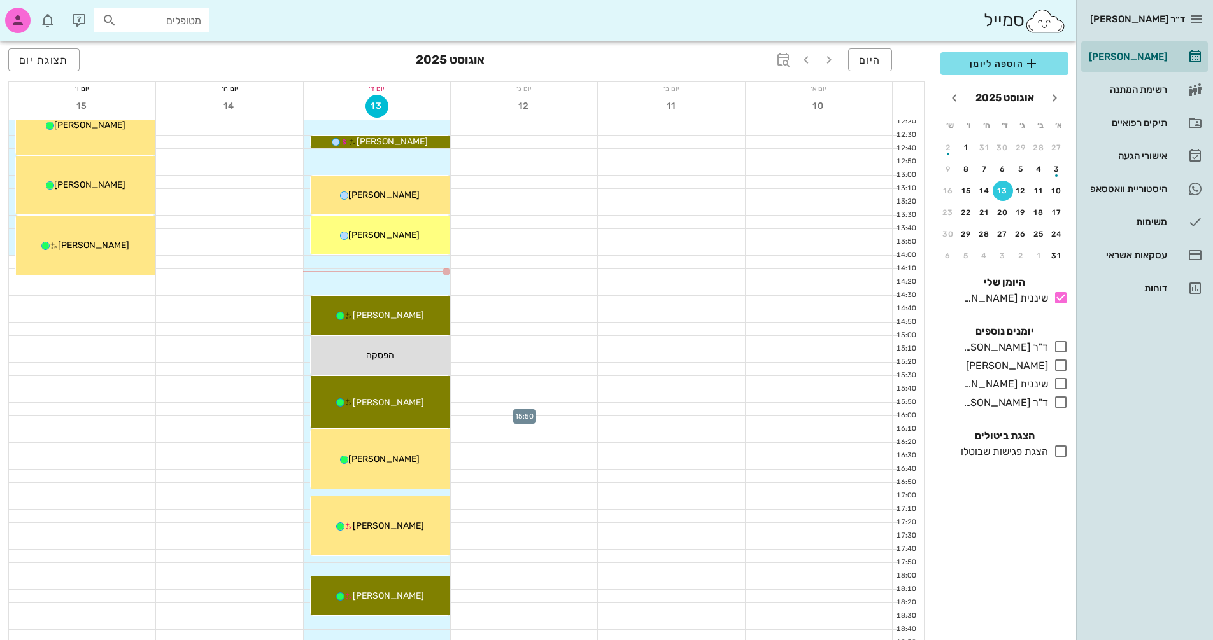
scroll to position [412, 0]
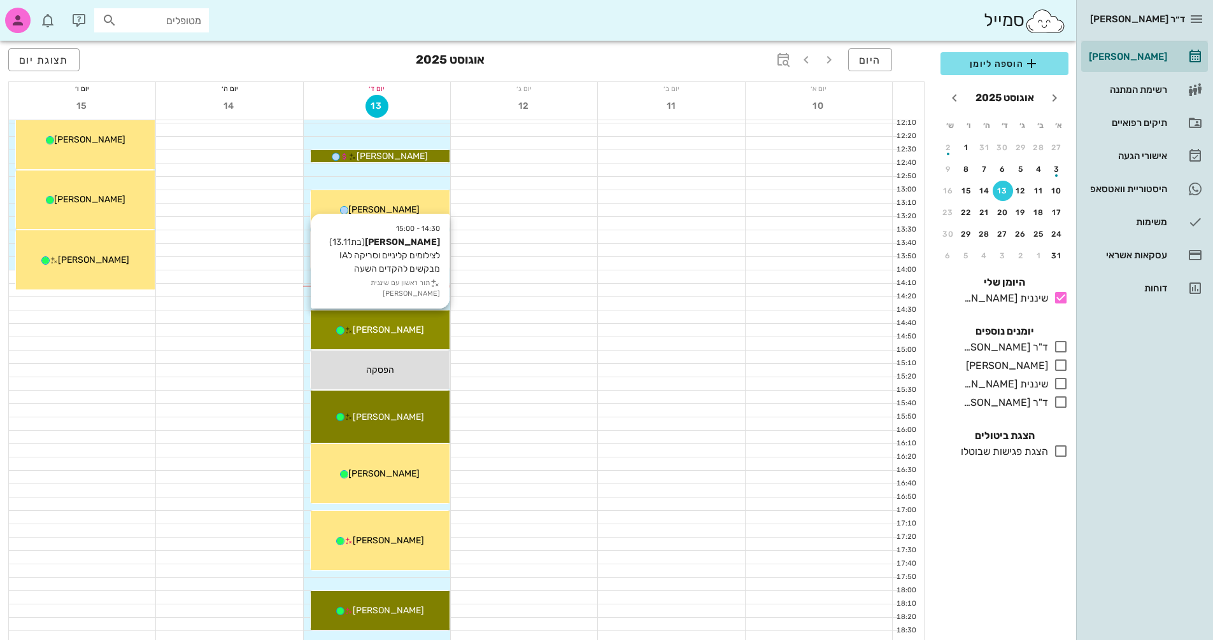
click at [439, 337] on div "14:30 - 15:00 [PERSON_NAME] (בת 13.11 ) לצילומים קליניים וסריקה לIA מבקשים להקד…" at bounding box center [380, 330] width 139 height 39
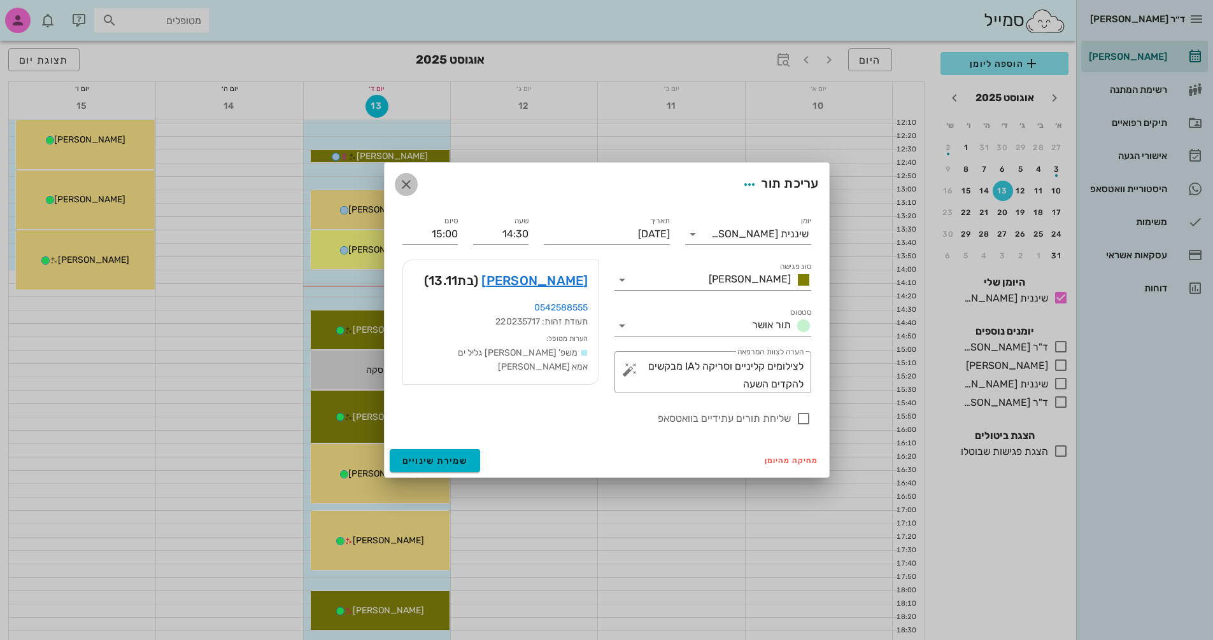
click at [404, 184] on icon "button" at bounding box center [405, 184] width 15 height 15
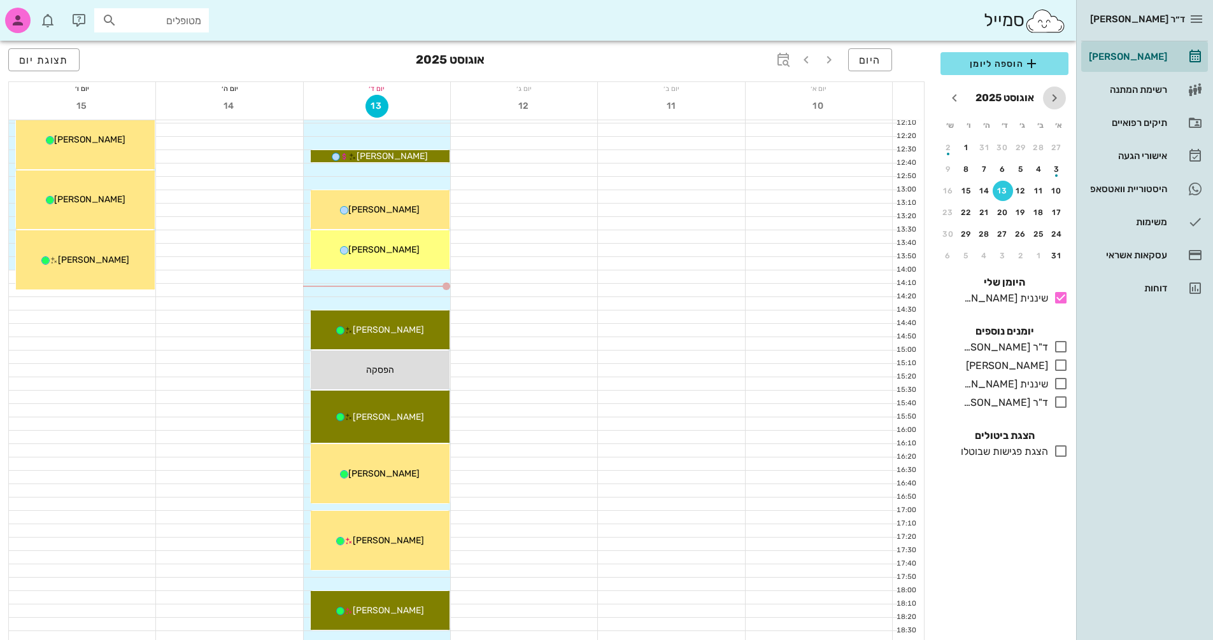
click at [1054, 99] on icon "חודש שעבר" at bounding box center [1053, 97] width 15 height 15
click at [956, 99] on icon "חודש הבא" at bounding box center [953, 97] width 15 height 15
click at [1018, 170] on div "9" at bounding box center [1020, 169] width 20 height 9
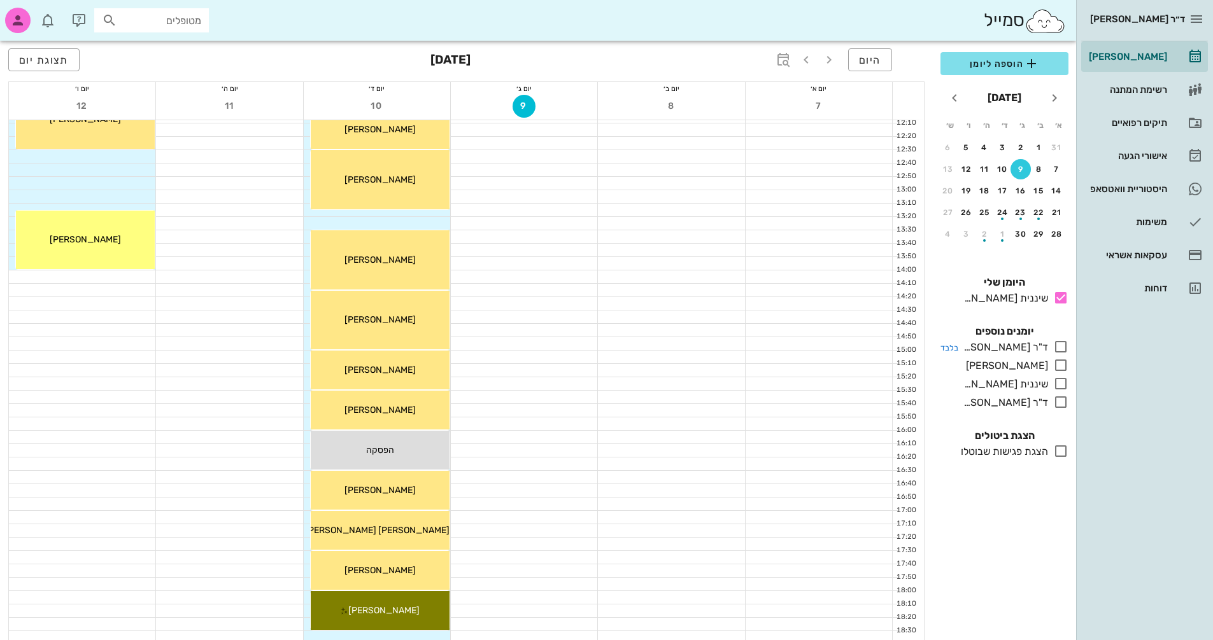
click at [1062, 346] on icon at bounding box center [1060, 346] width 15 height 15
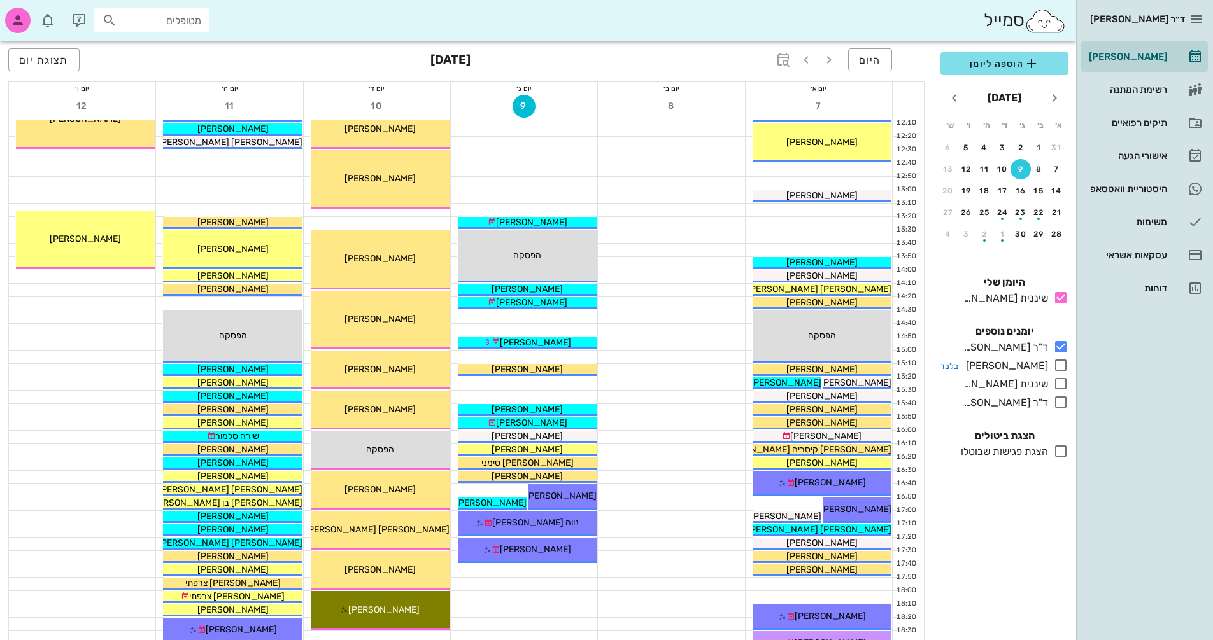
click at [1059, 366] on icon at bounding box center [1060, 365] width 15 height 15
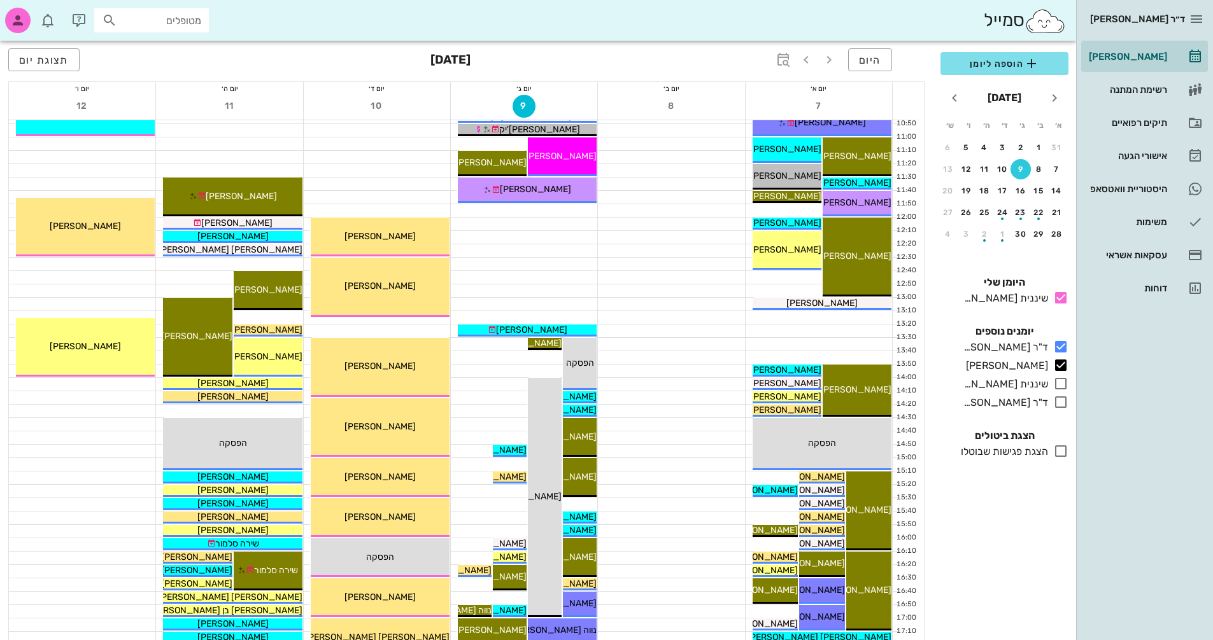
scroll to position [318, 0]
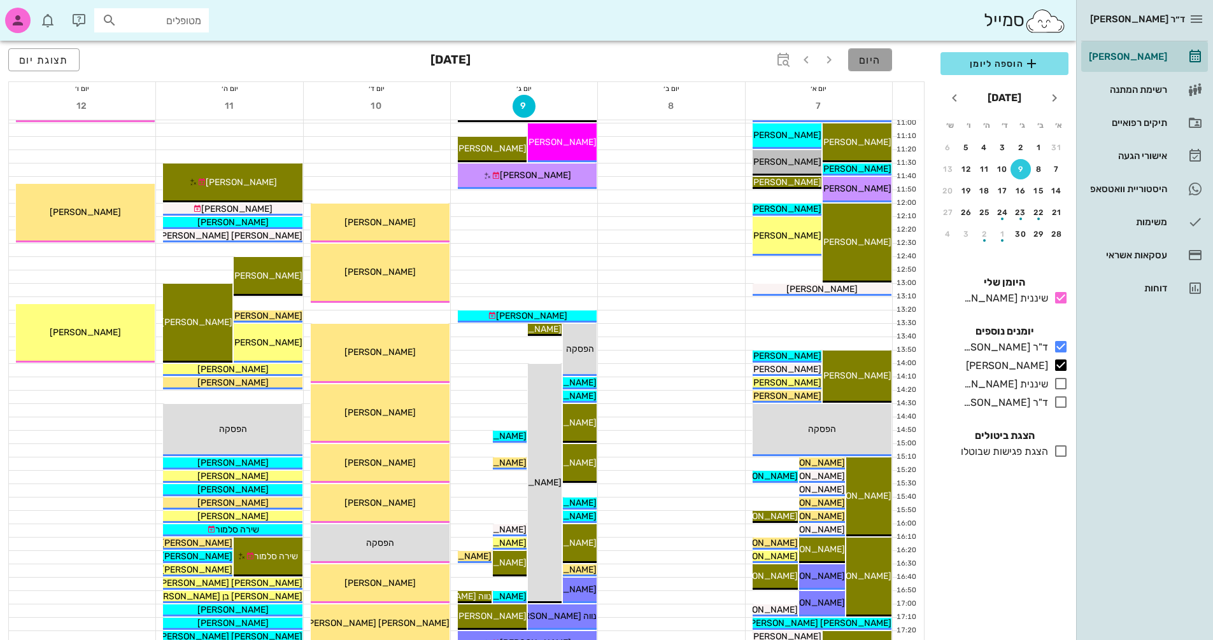
click at [862, 62] on span "היום" at bounding box center [870, 60] width 22 height 12
